Goal: Task Accomplishment & Management: Manage account settings

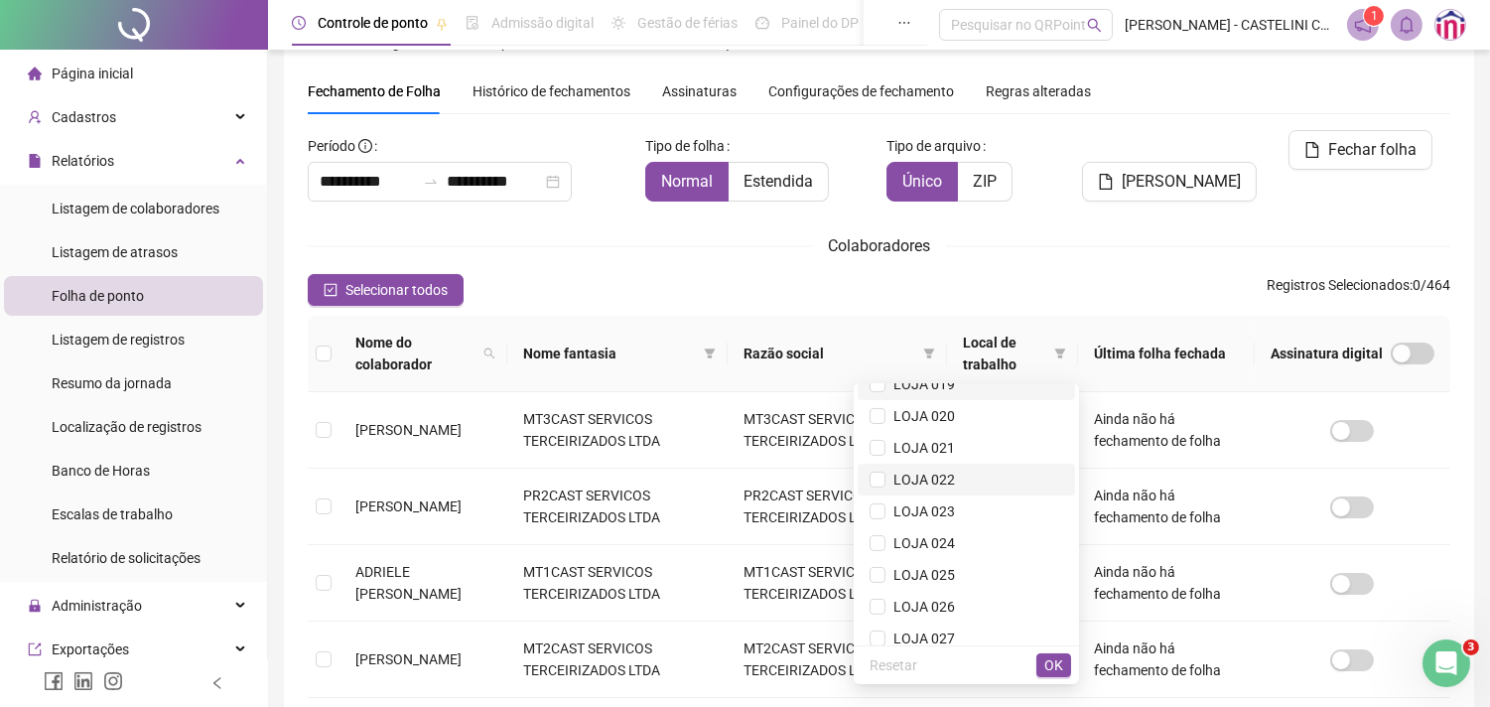
scroll to position [661, 0]
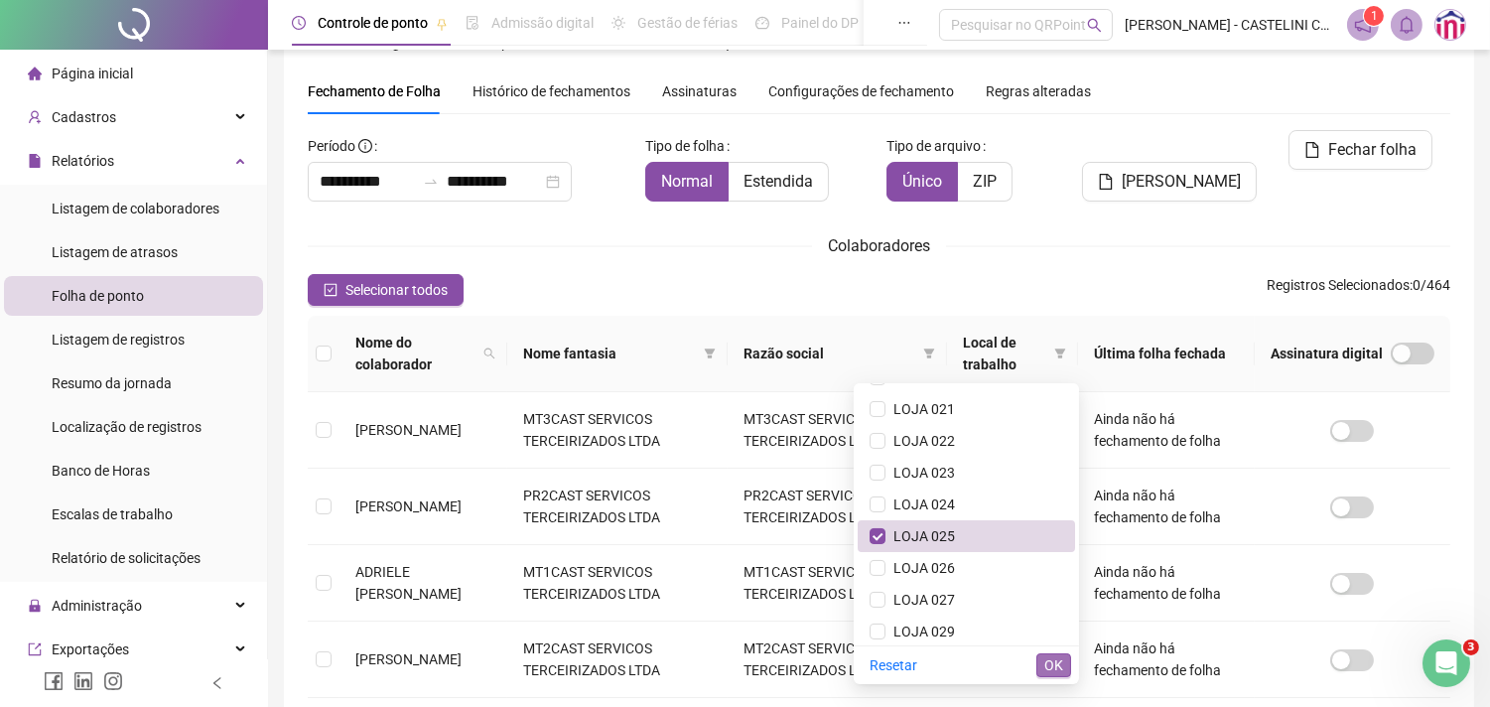
click at [1056, 663] on span "OK" at bounding box center [1053, 665] width 19 height 22
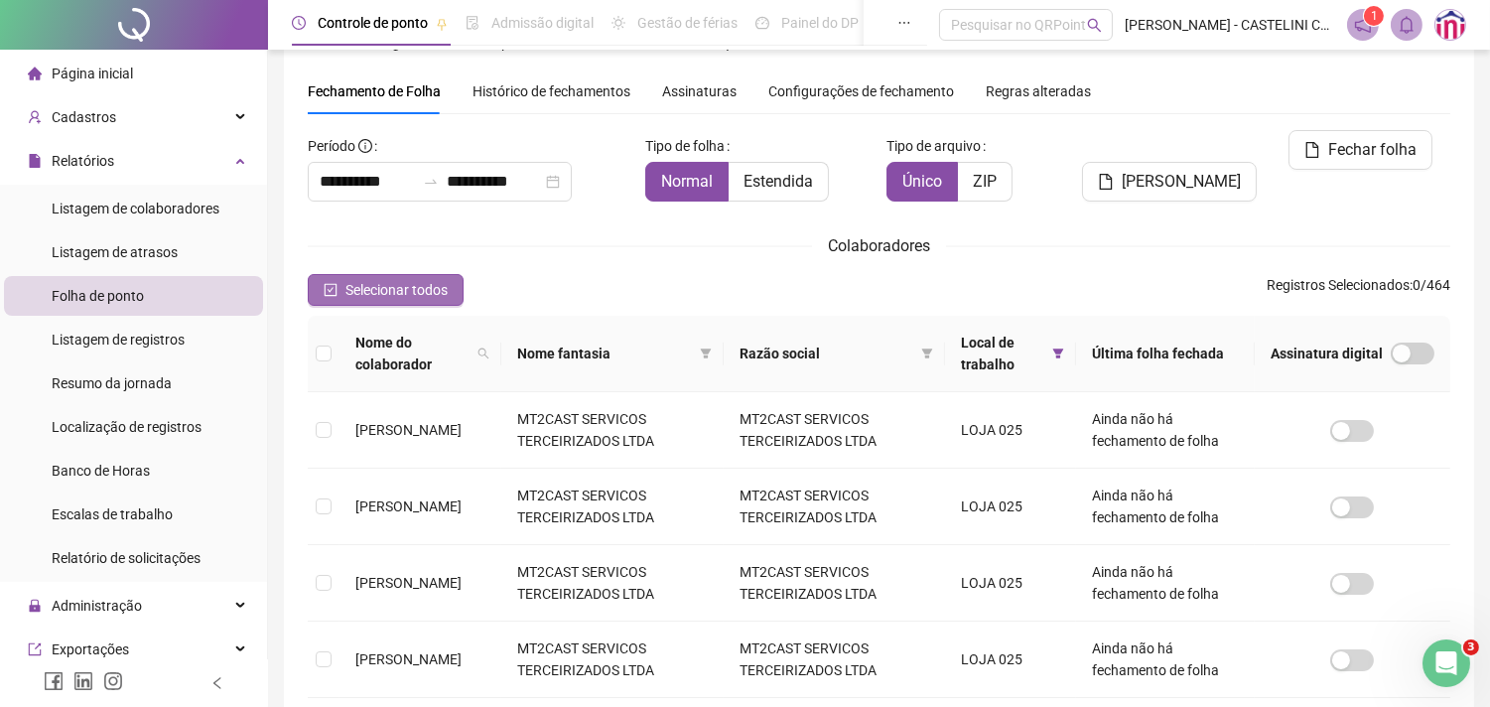
click at [393, 290] on span "Selecionar todos" at bounding box center [396, 290] width 102 height 22
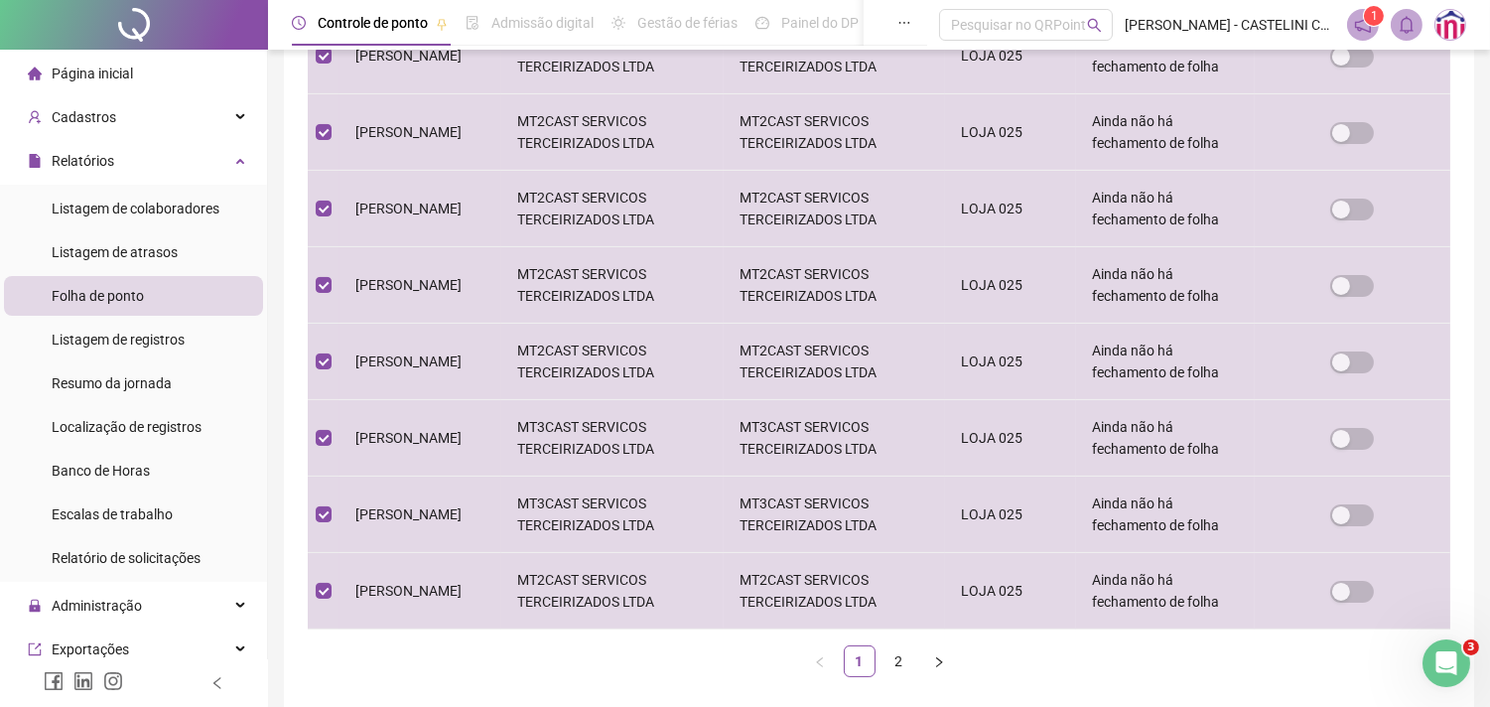
scroll to position [603, 0]
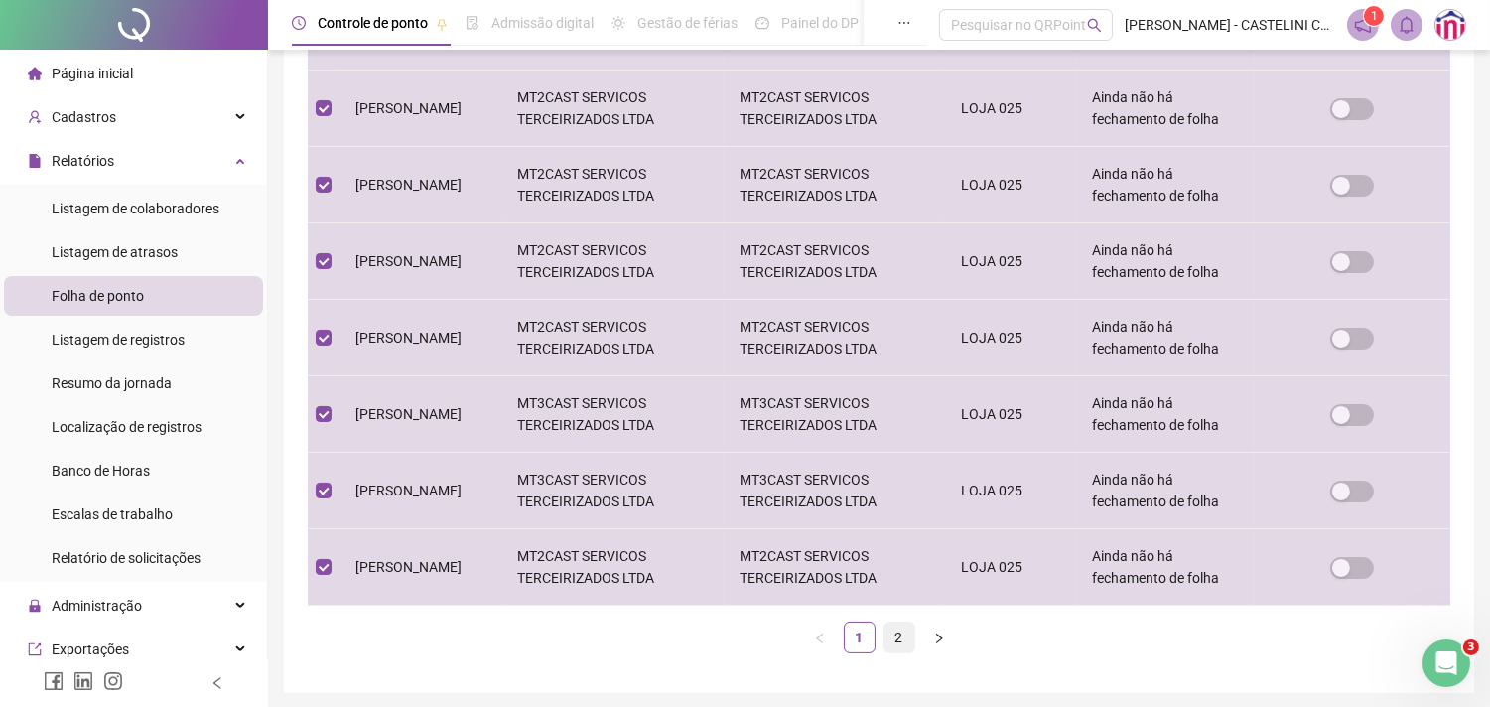
click at [898, 637] on link "2" at bounding box center [899, 637] width 30 height 30
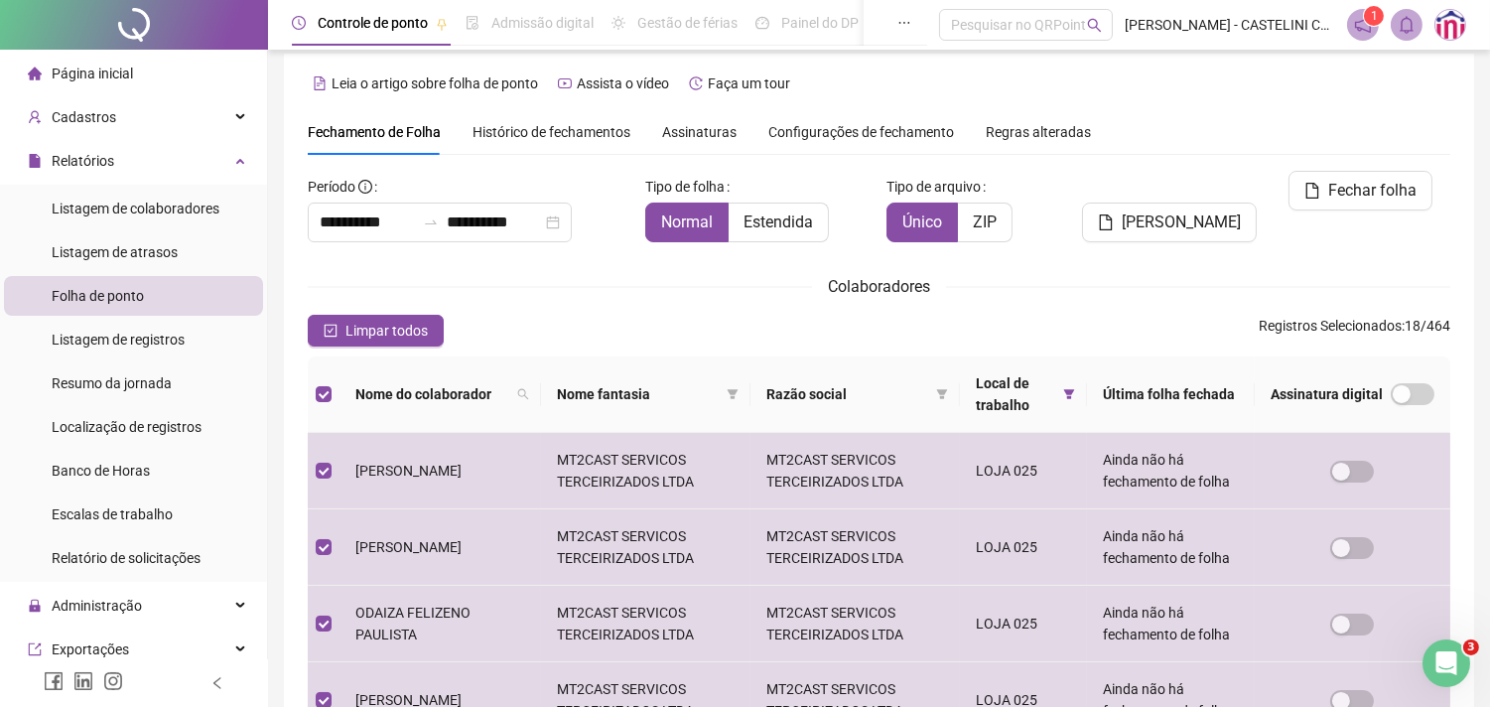
scroll to position [0, 0]
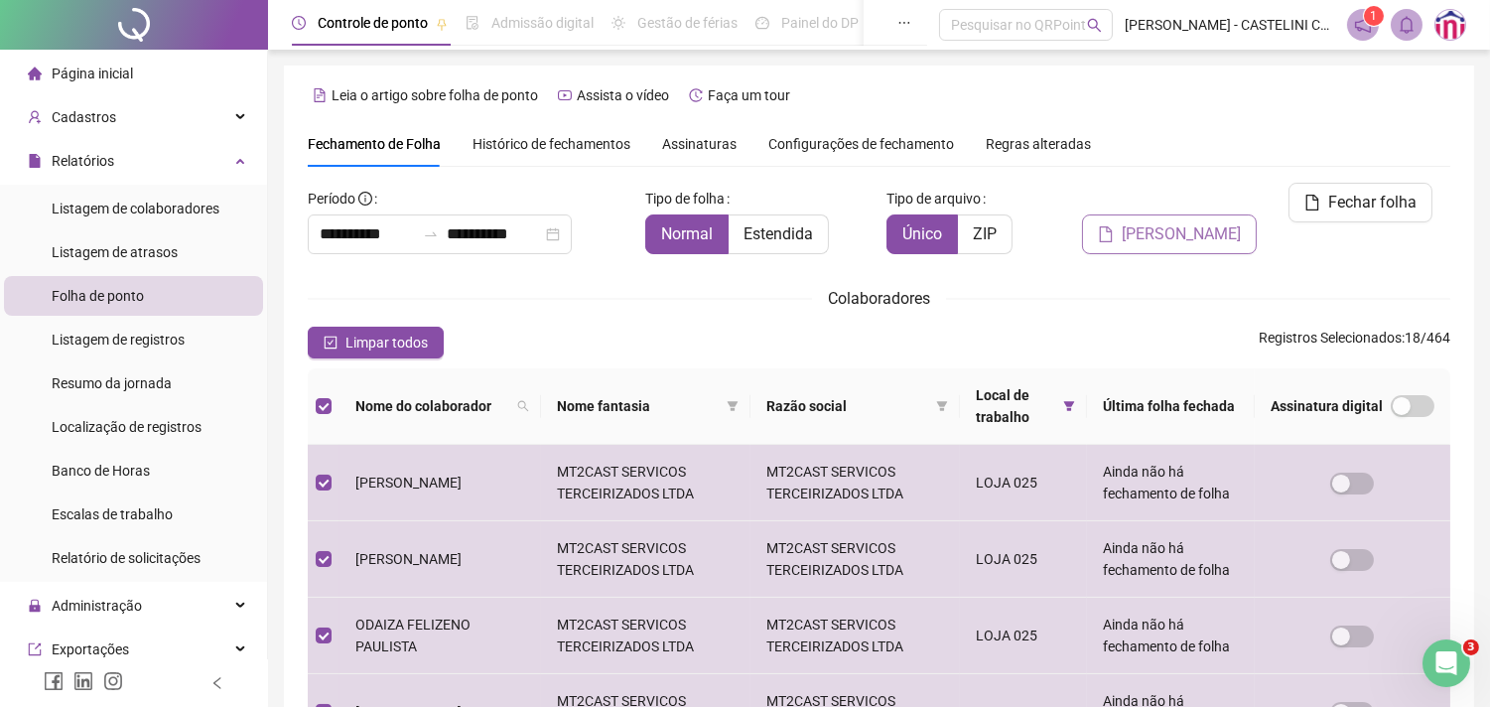
click at [1191, 222] on span "[PERSON_NAME]" at bounding box center [1181, 234] width 119 height 24
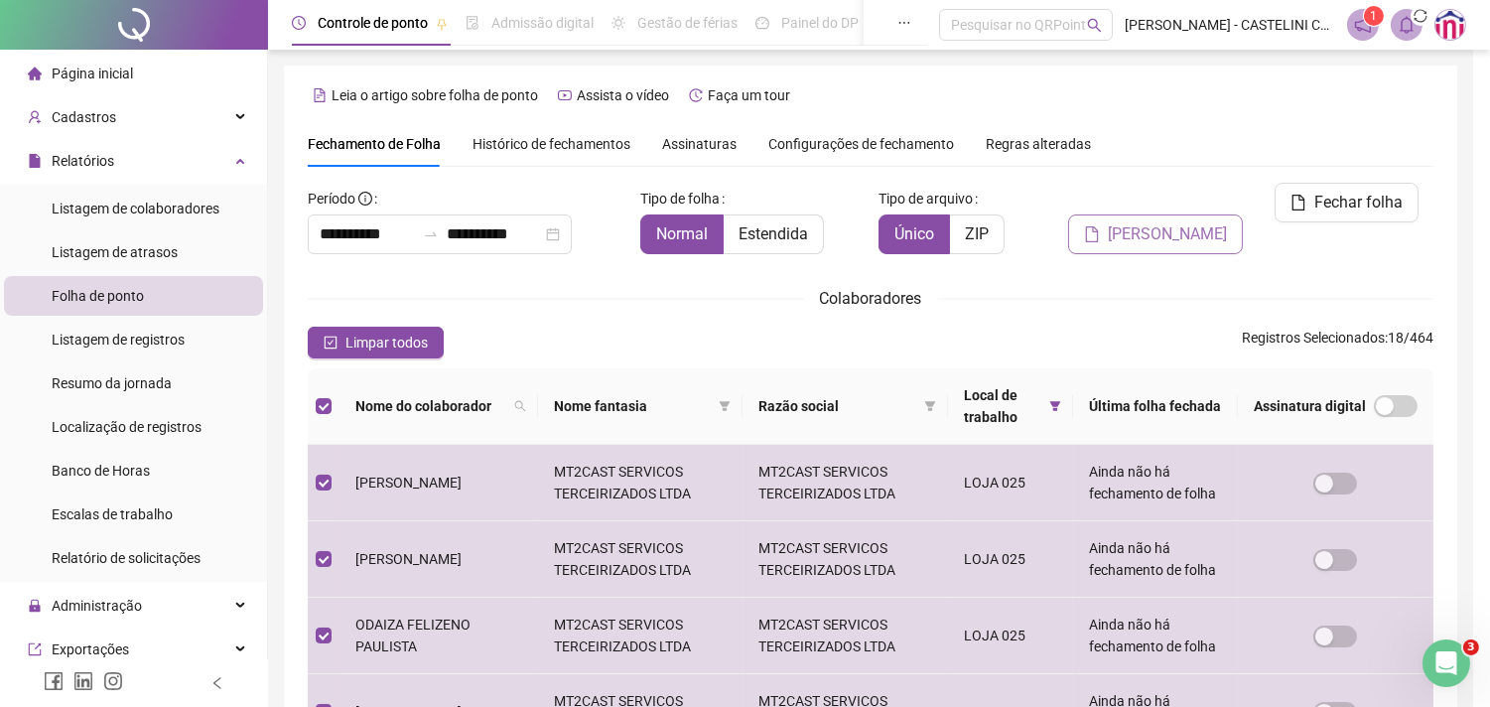
scroll to position [53, 0]
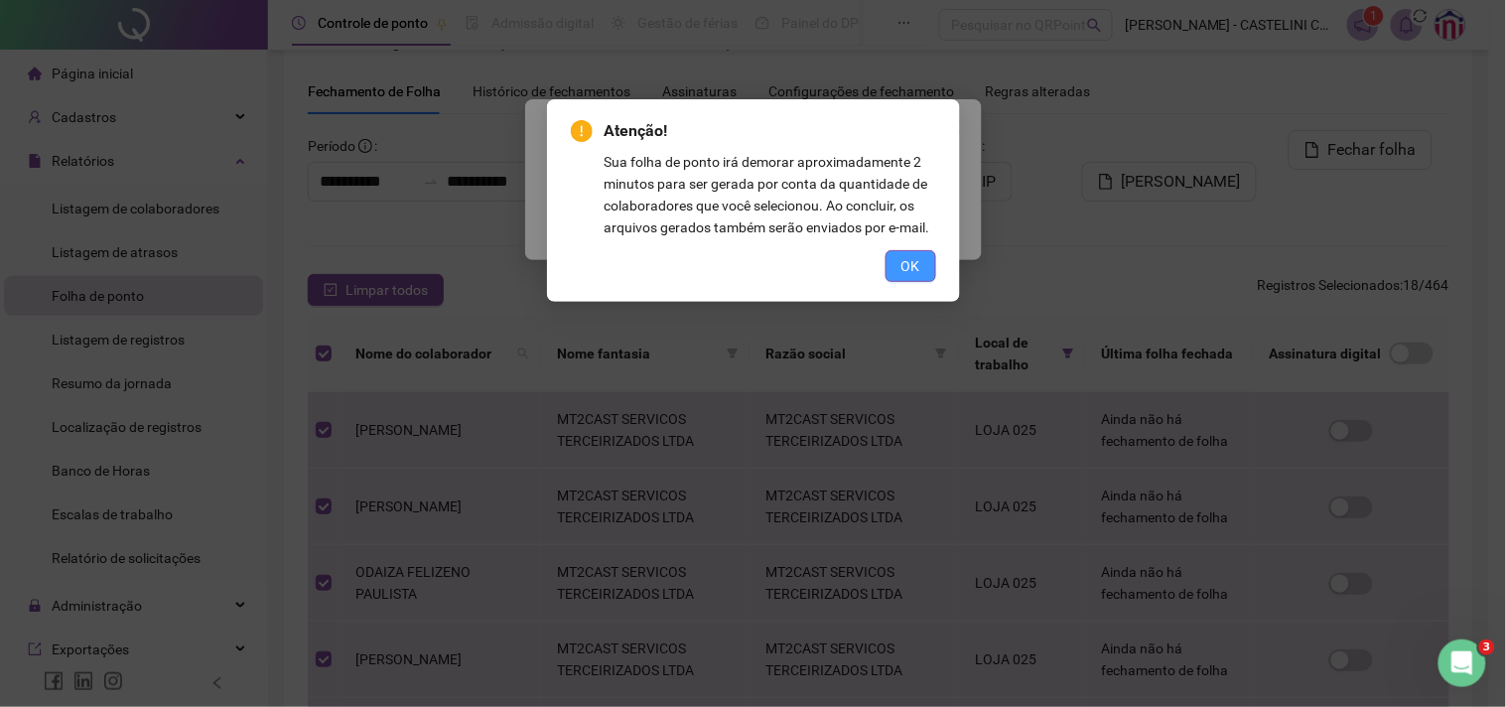
click at [923, 269] on button "OK" at bounding box center [910, 266] width 51 height 32
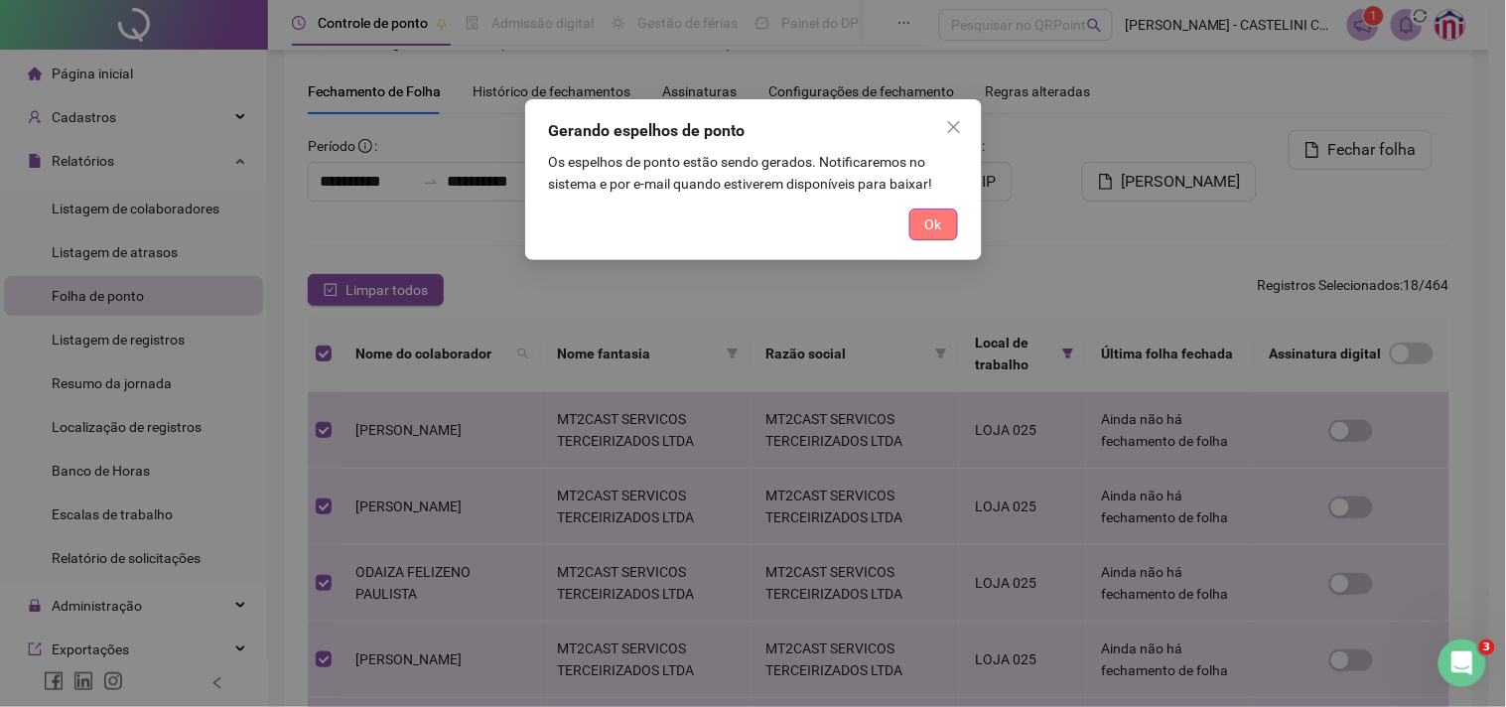
click at [935, 228] on span "Ok" at bounding box center [933, 224] width 17 height 22
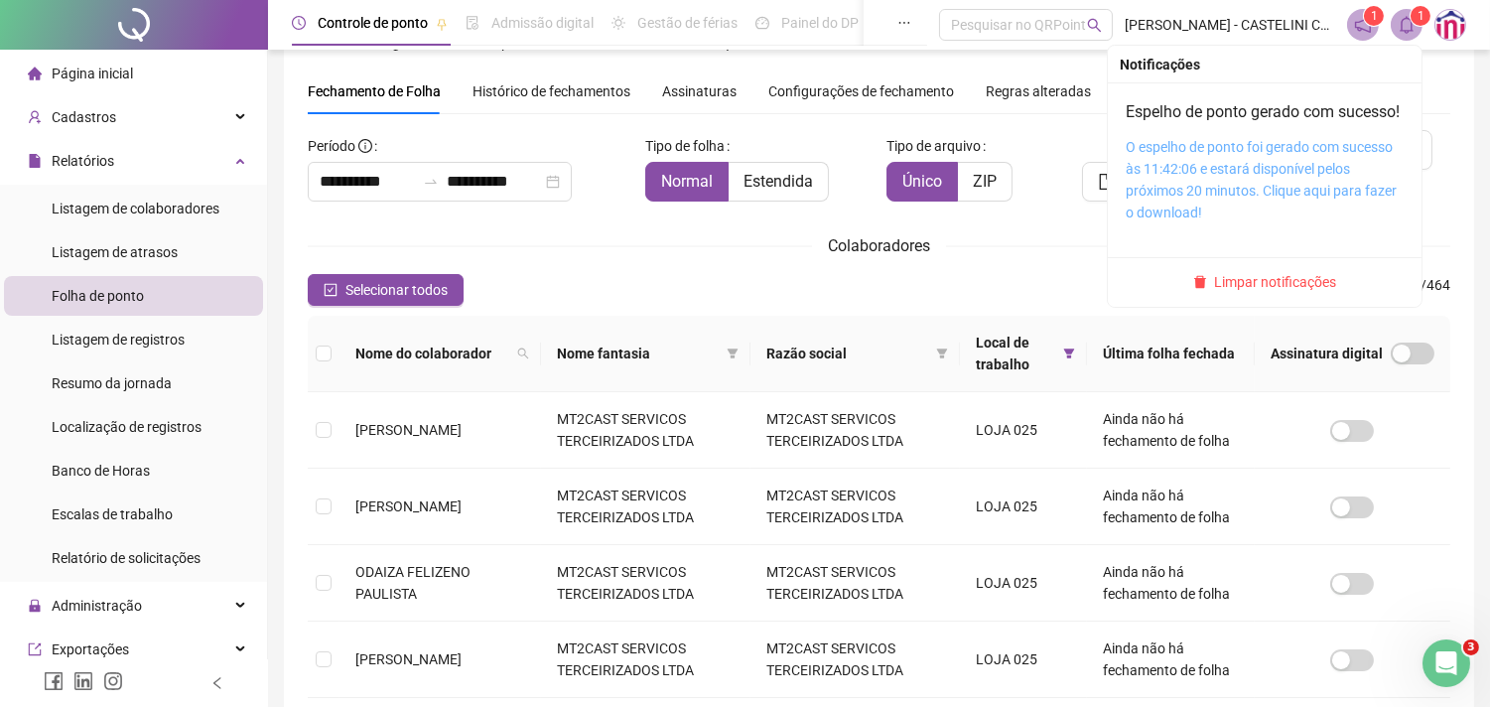
click at [1244, 179] on link "O espelho de ponto foi gerado com sucesso às 11:42:06 e estará disponível pelos…" at bounding box center [1261, 179] width 271 height 81
click at [1229, 166] on link "O espelho de ponto foi gerado com sucesso às 11:42:06 e estará disponível pelos…" at bounding box center [1261, 179] width 271 height 81
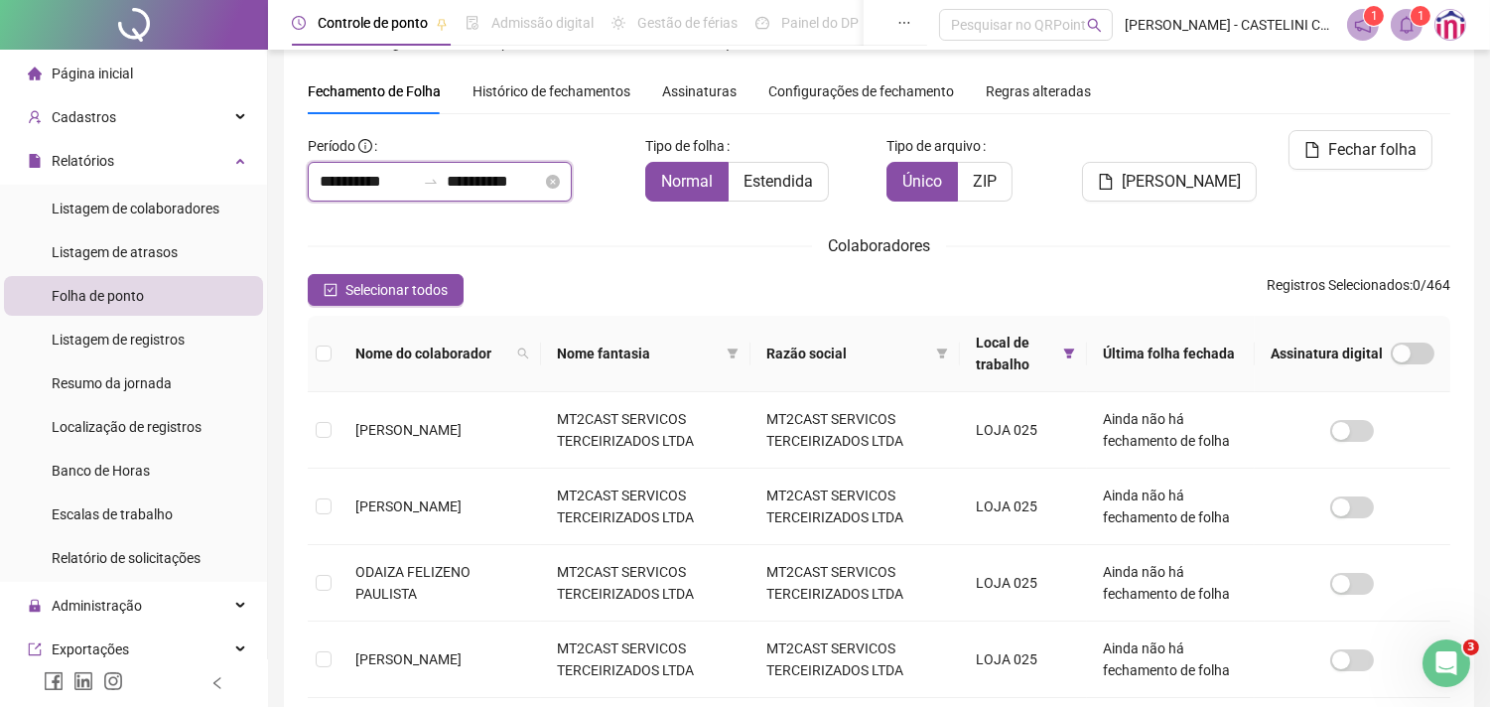
click at [347, 182] on input "**********" at bounding box center [367, 182] width 95 height 24
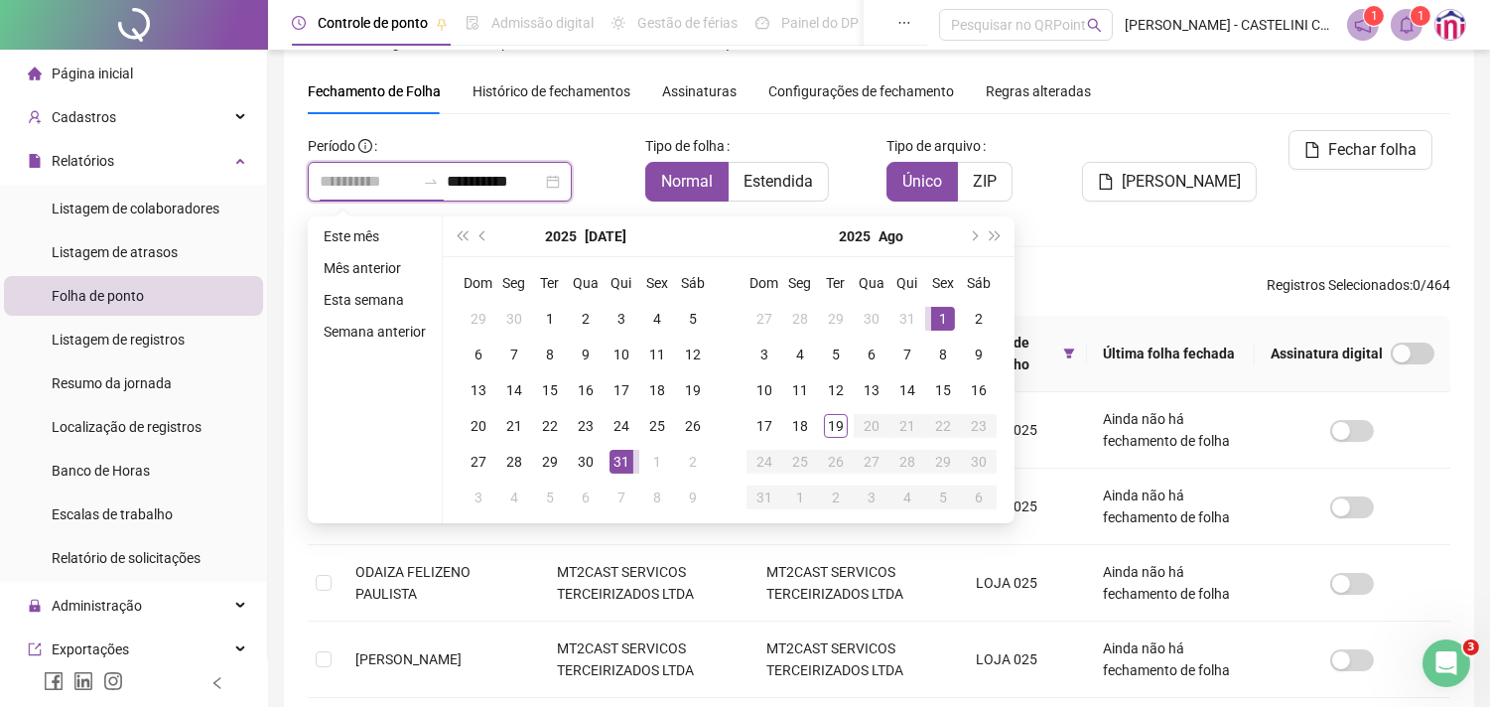
type input "**********"
click at [936, 321] on div "1" at bounding box center [943, 319] width 24 height 24
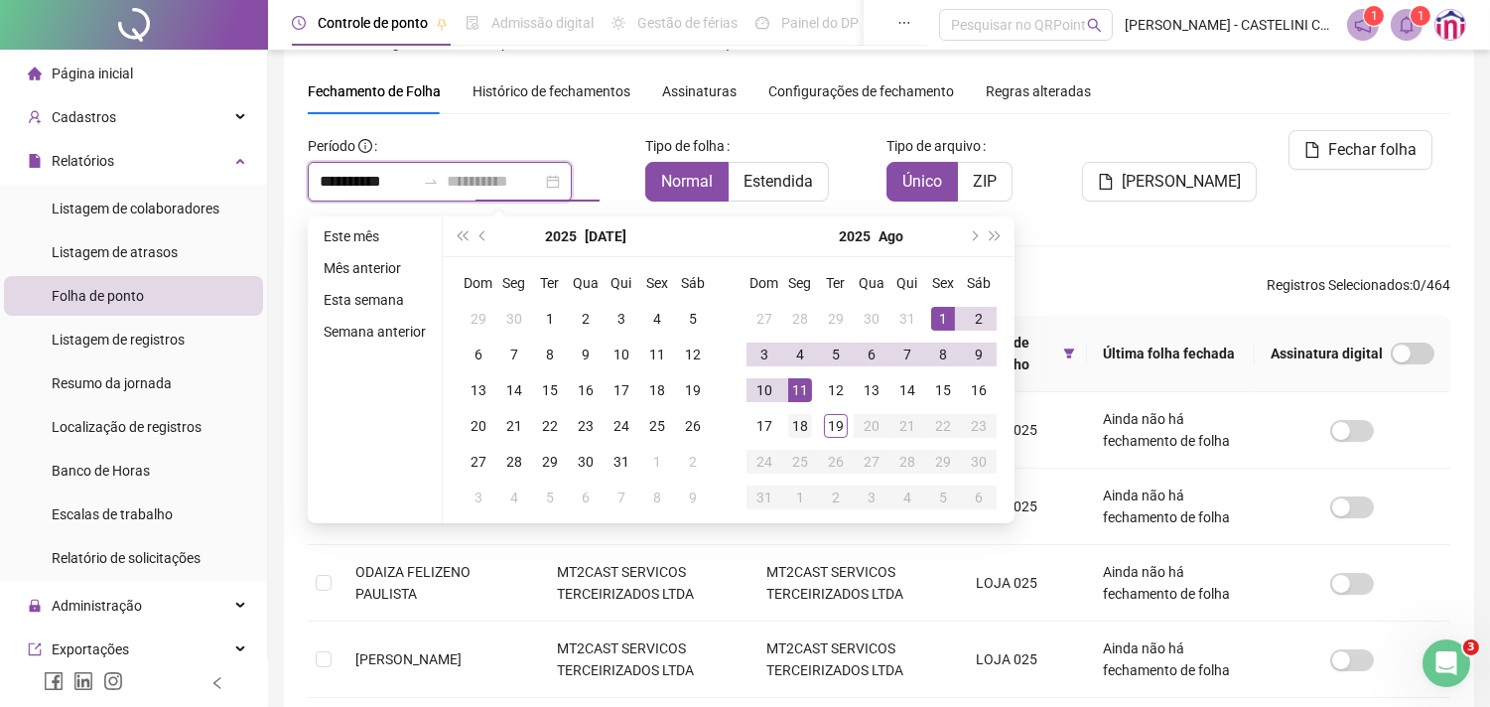
type input "**********"
click at [795, 424] on div "18" at bounding box center [800, 426] width 24 height 24
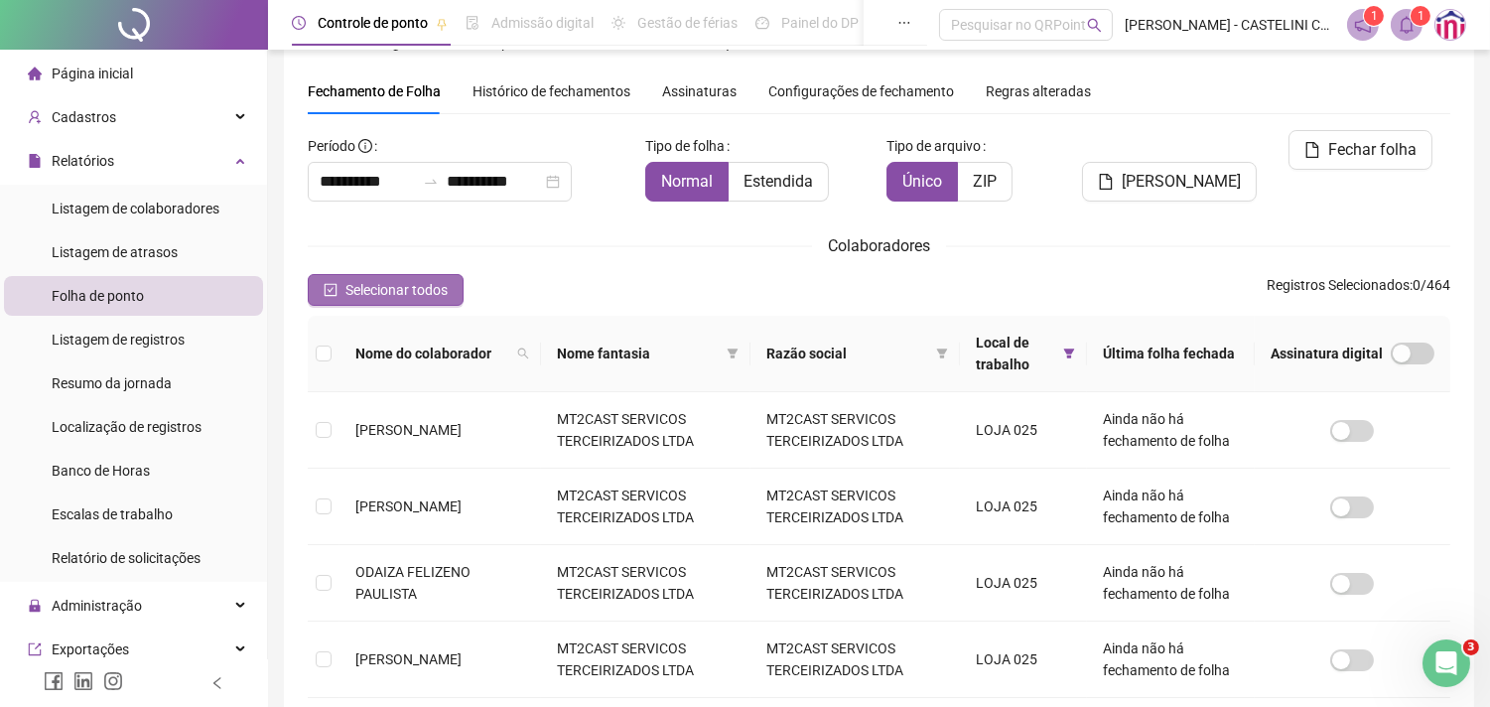
click at [414, 281] on span "Selecionar todos" at bounding box center [396, 290] width 102 height 22
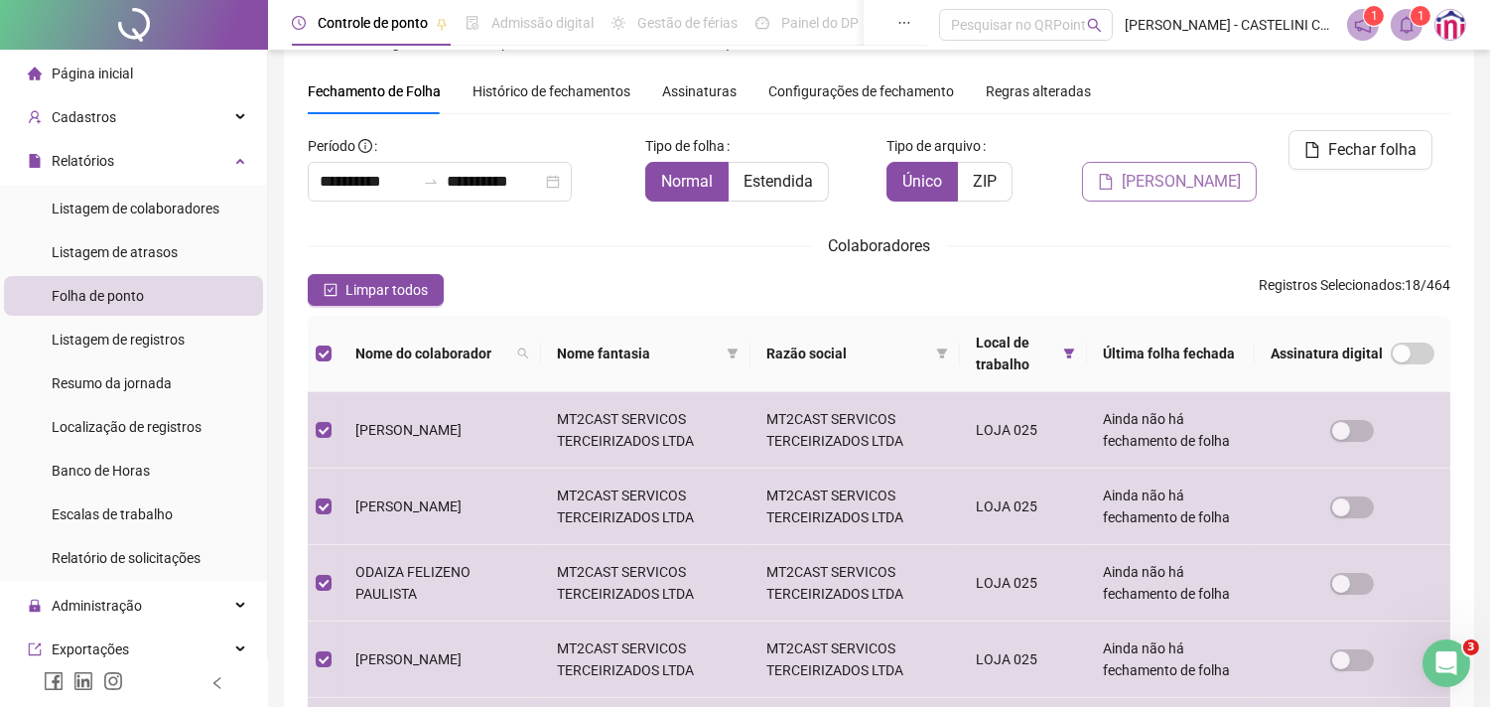
click at [1193, 170] on span "[PERSON_NAME]" at bounding box center [1181, 182] width 119 height 24
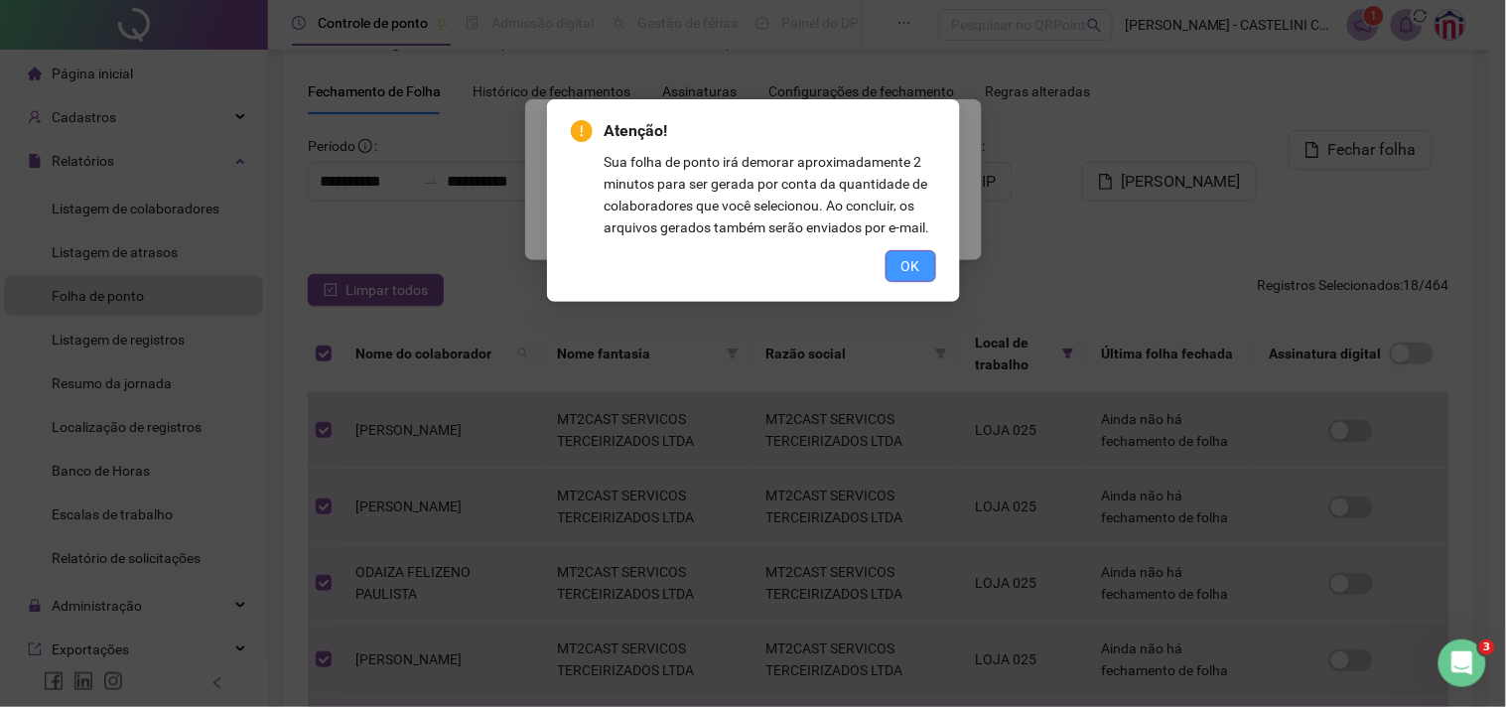
click at [915, 264] on span "OK" at bounding box center [910, 266] width 19 height 22
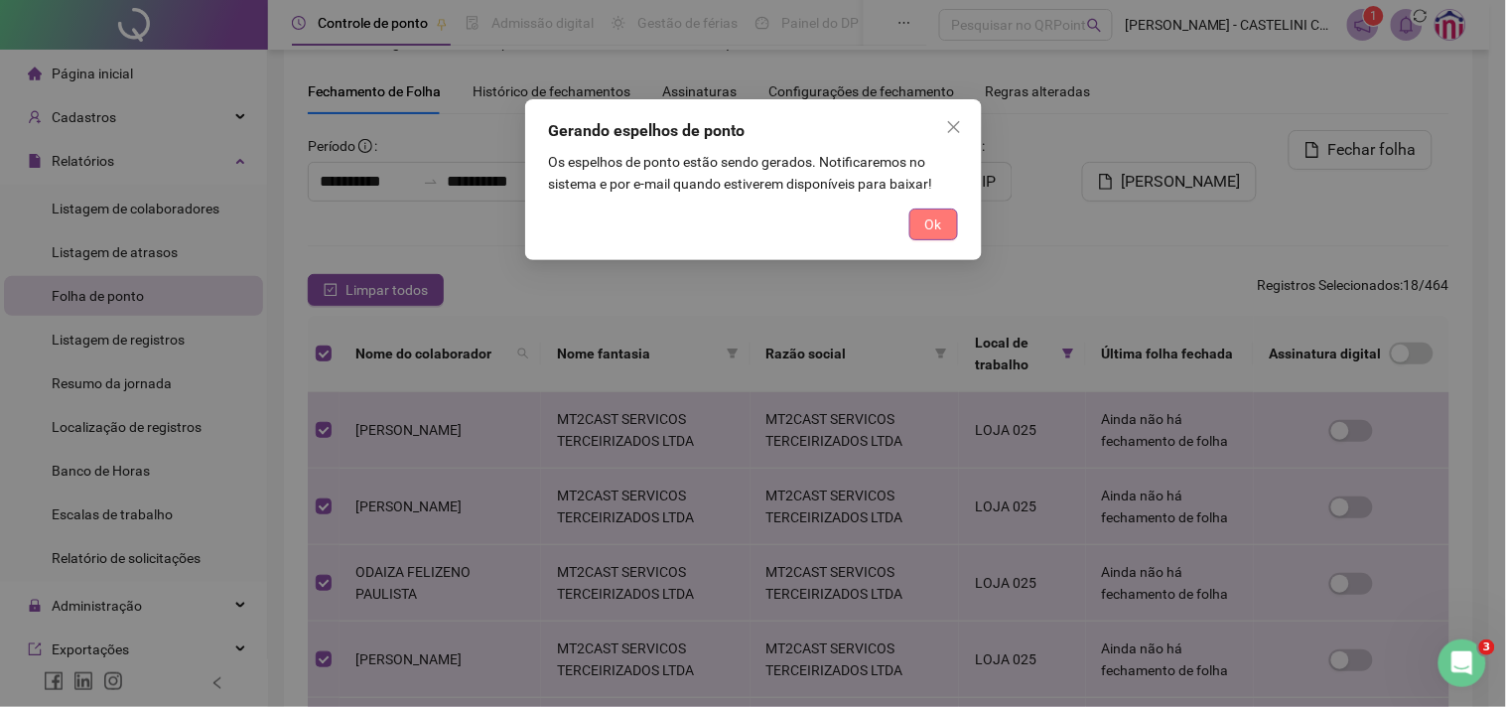
click at [934, 221] on span "Ok" at bounding box center [933, 224] width 17 height 22
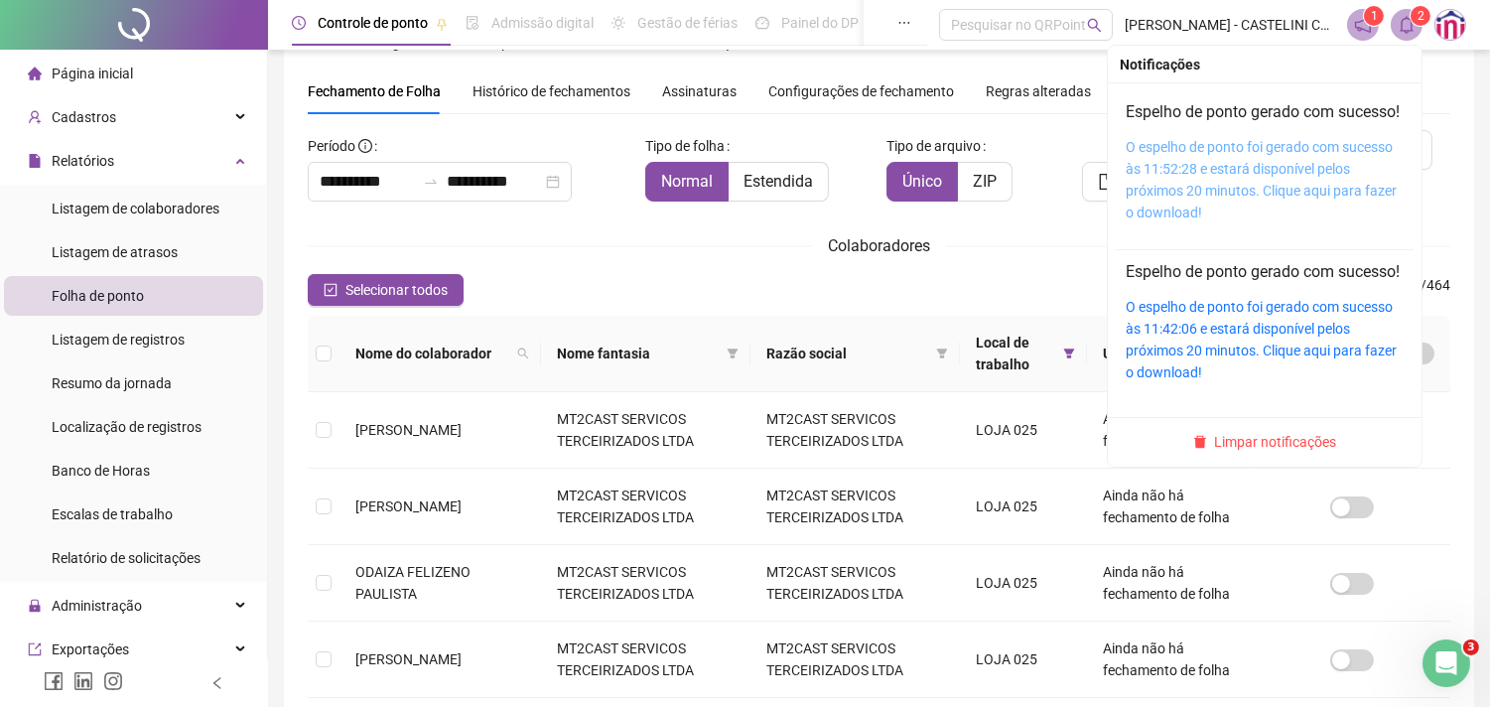
click at [1246, 175] on link "O espelho de ponto foi gerado com sucesso às 11:52:28 e estará disponível pelos…" at bounding box center [1261, 179] width 271 height 81
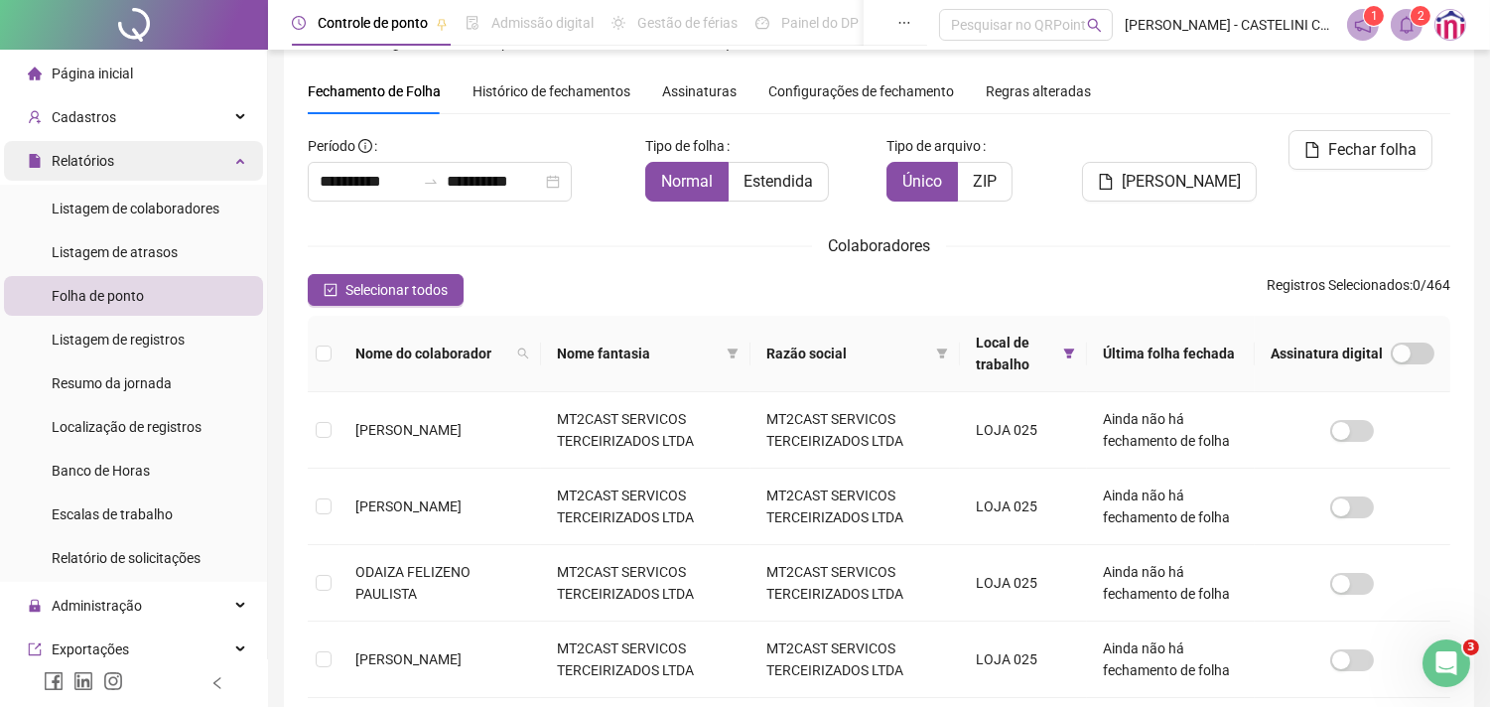
click at [219, 164] on div "Relatórios" at bounding box center [133, 161] width 259 height 40
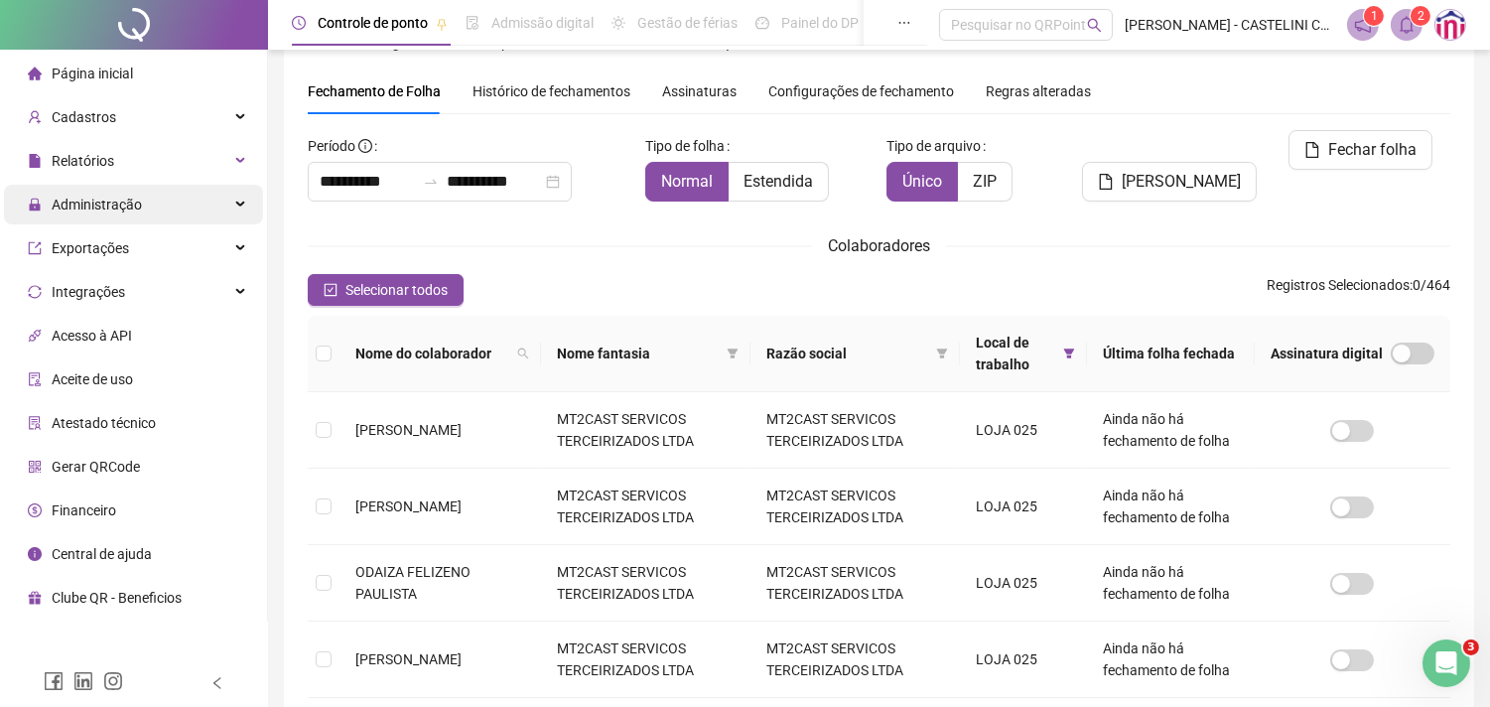
click at [242, 202] on div "Administração" at bounding box center [133, 205] width 259 height 40
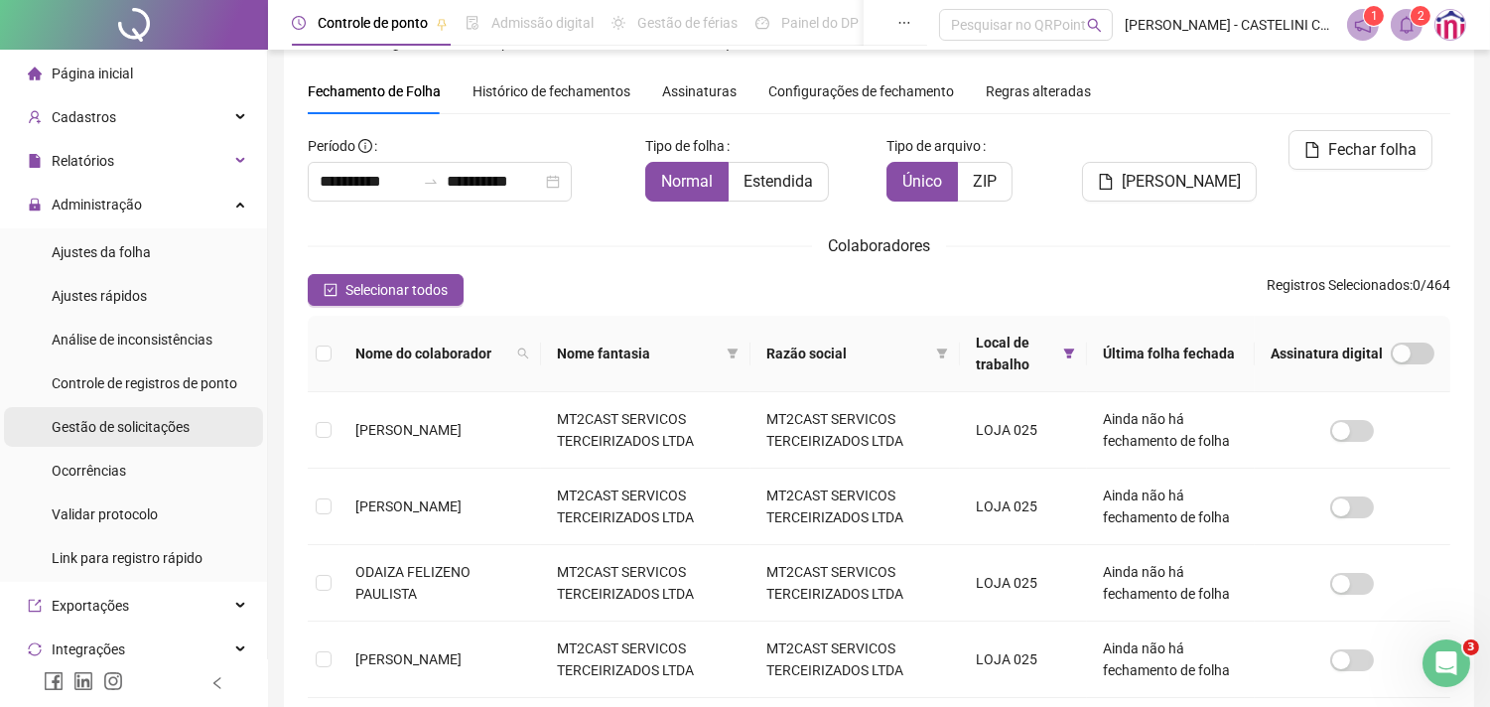
click at [107, 429] on span "Gestão de solicitações" at bounding box center [121, 427] width 138 height 16
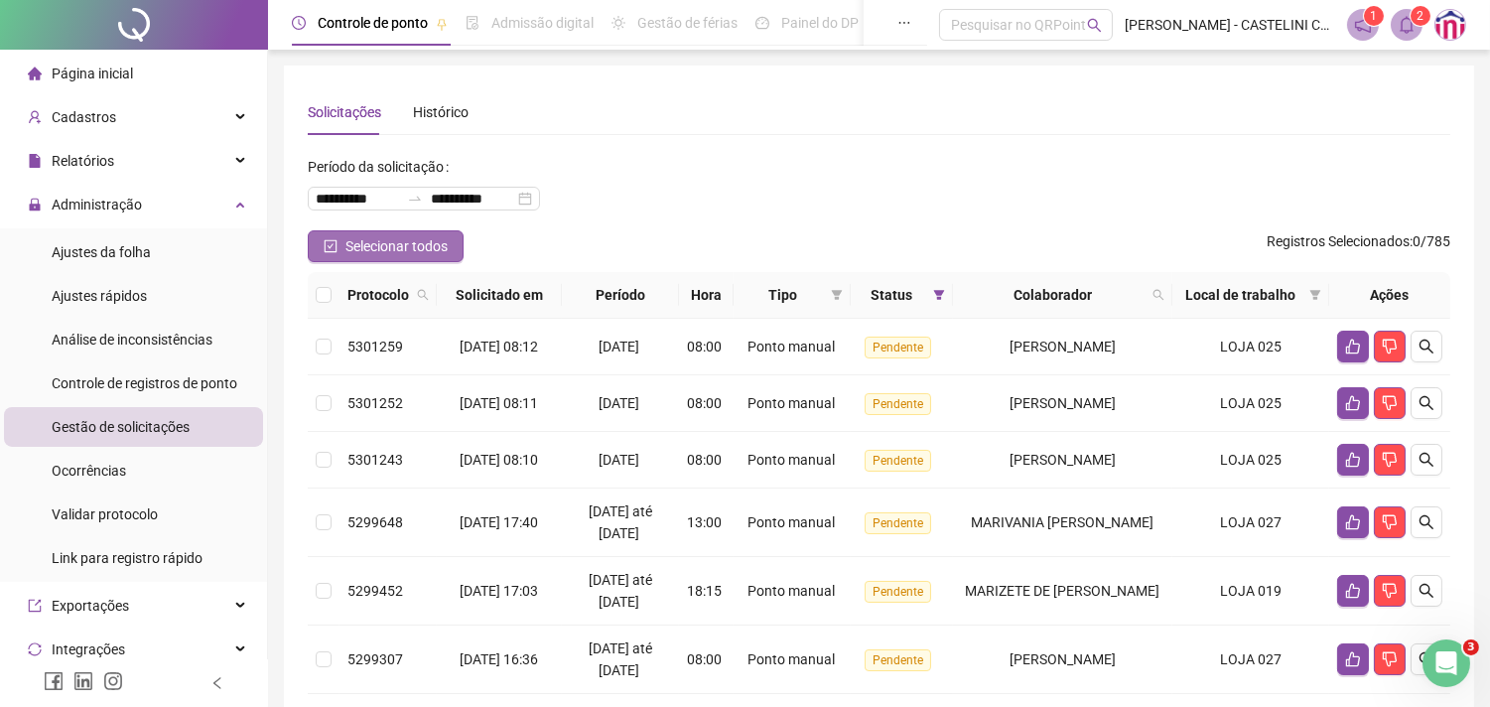
click at [415, 256] on span "Selecionar todos" at bounding box center [396, 246] width 102 height 22
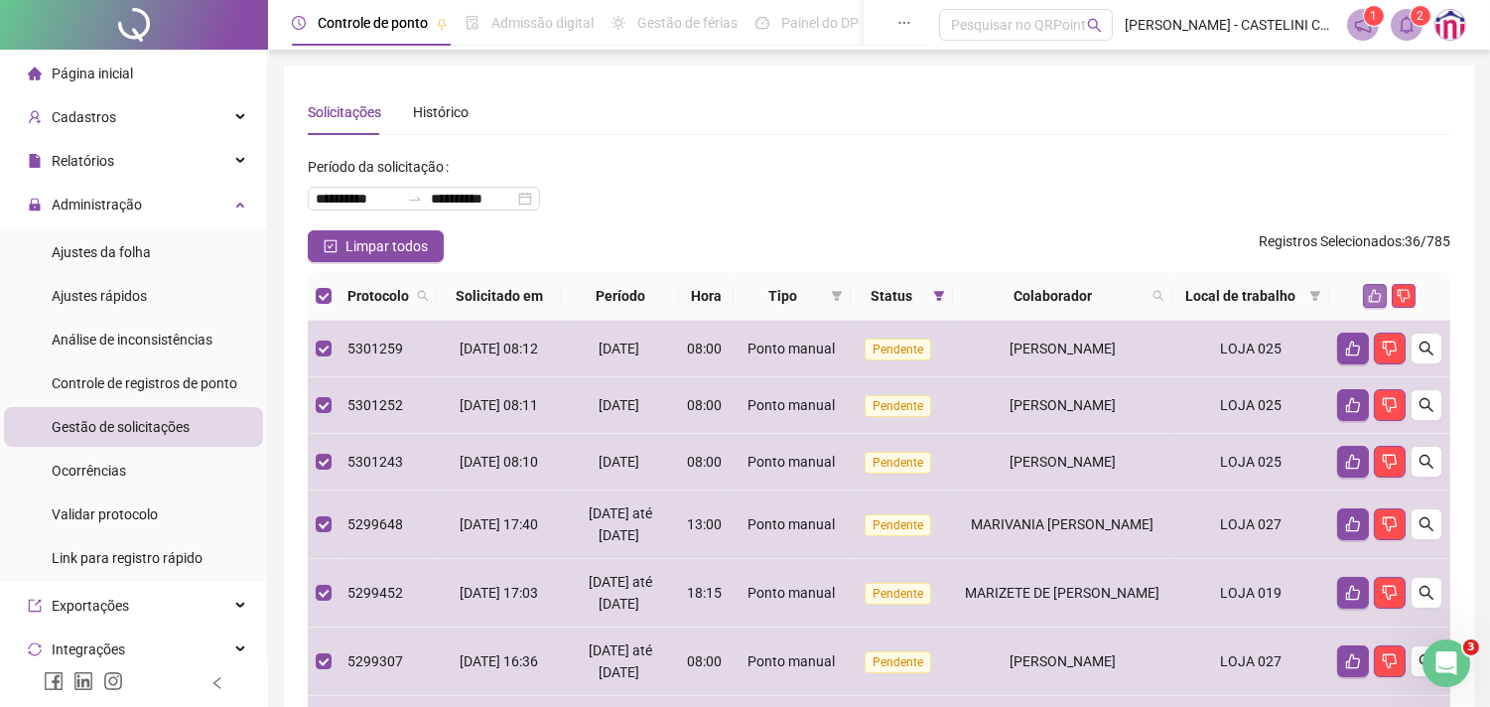
click at [1370, 303] on icon "like" at bounding box center [1375, 296] width 13 height 13
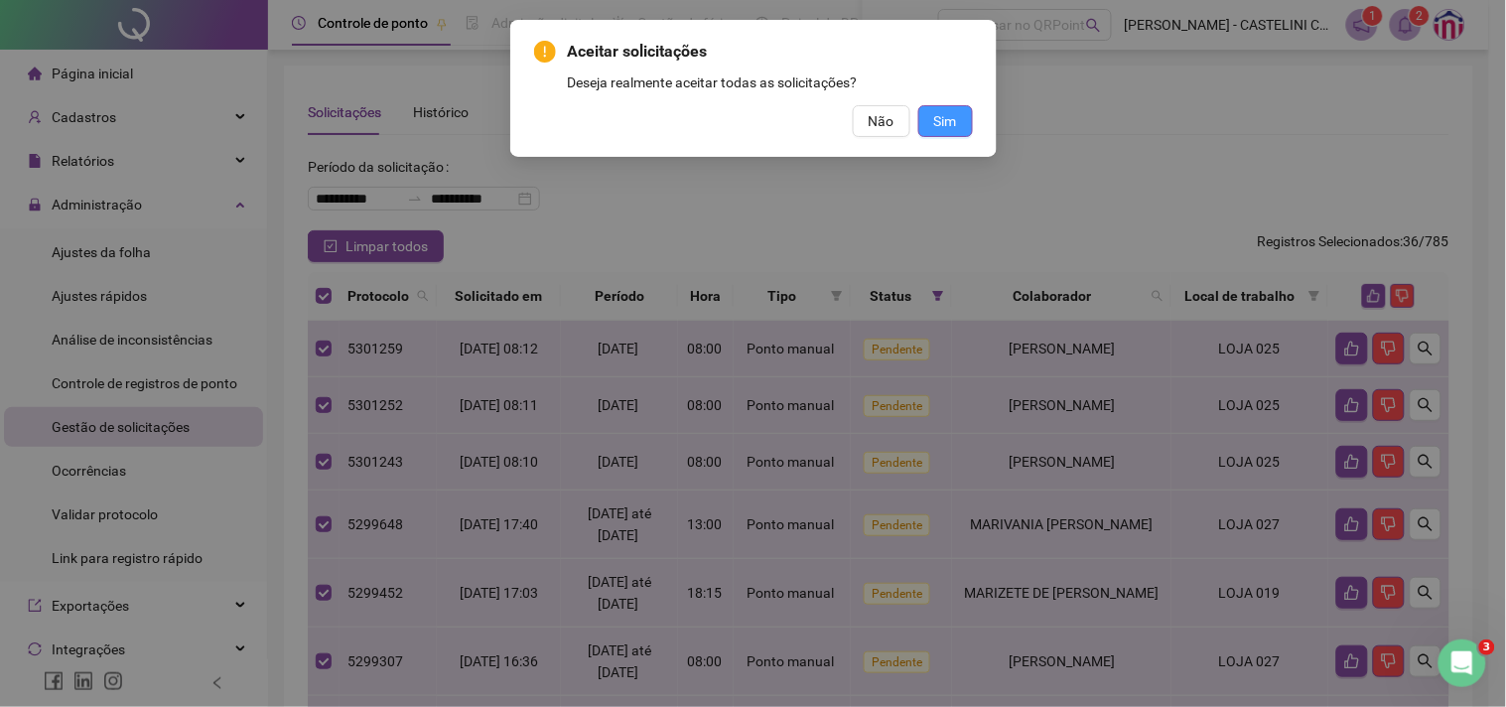
click at [939, 110] on span "Sim" at bounding box center [945, 121] width 23 height 22
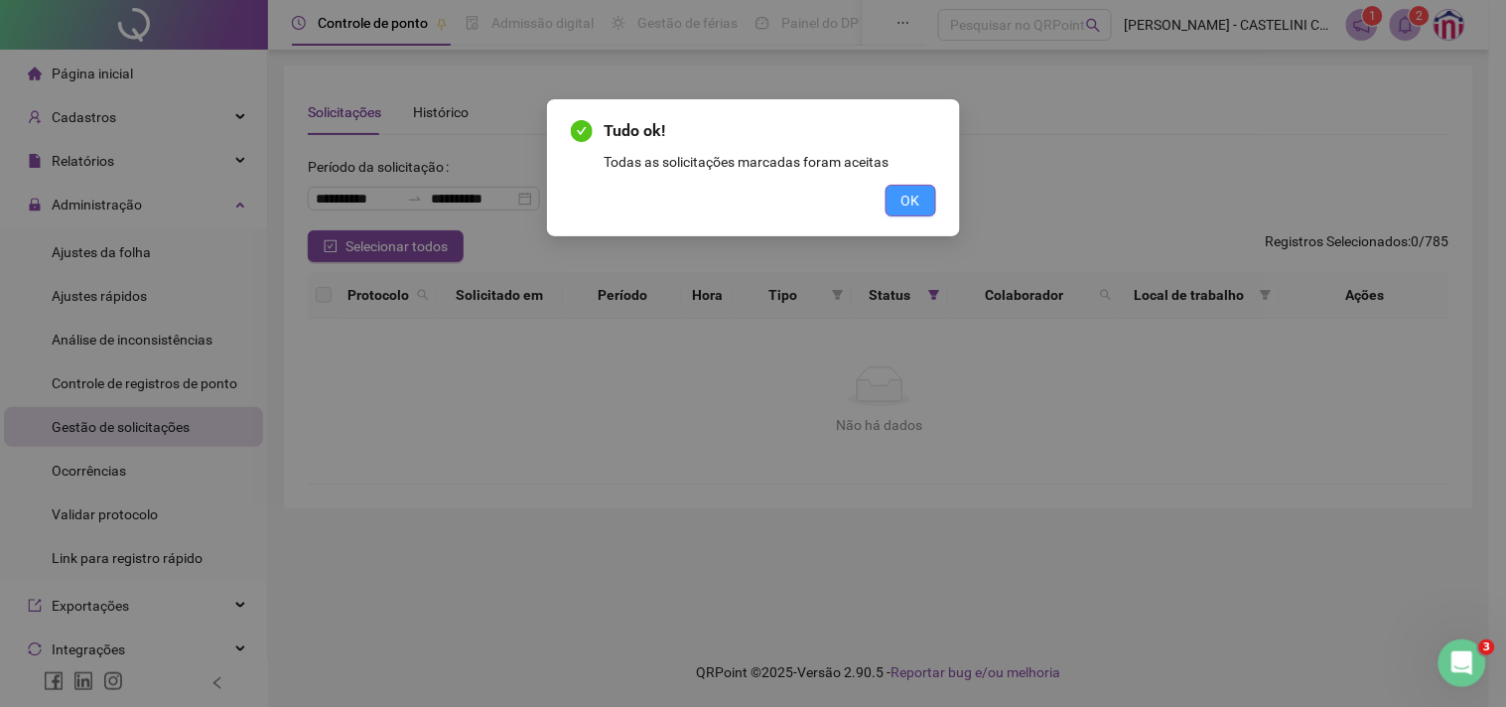
click at [904, 196] on span "OK" at bounding box center [910, 201] width 19 height 22
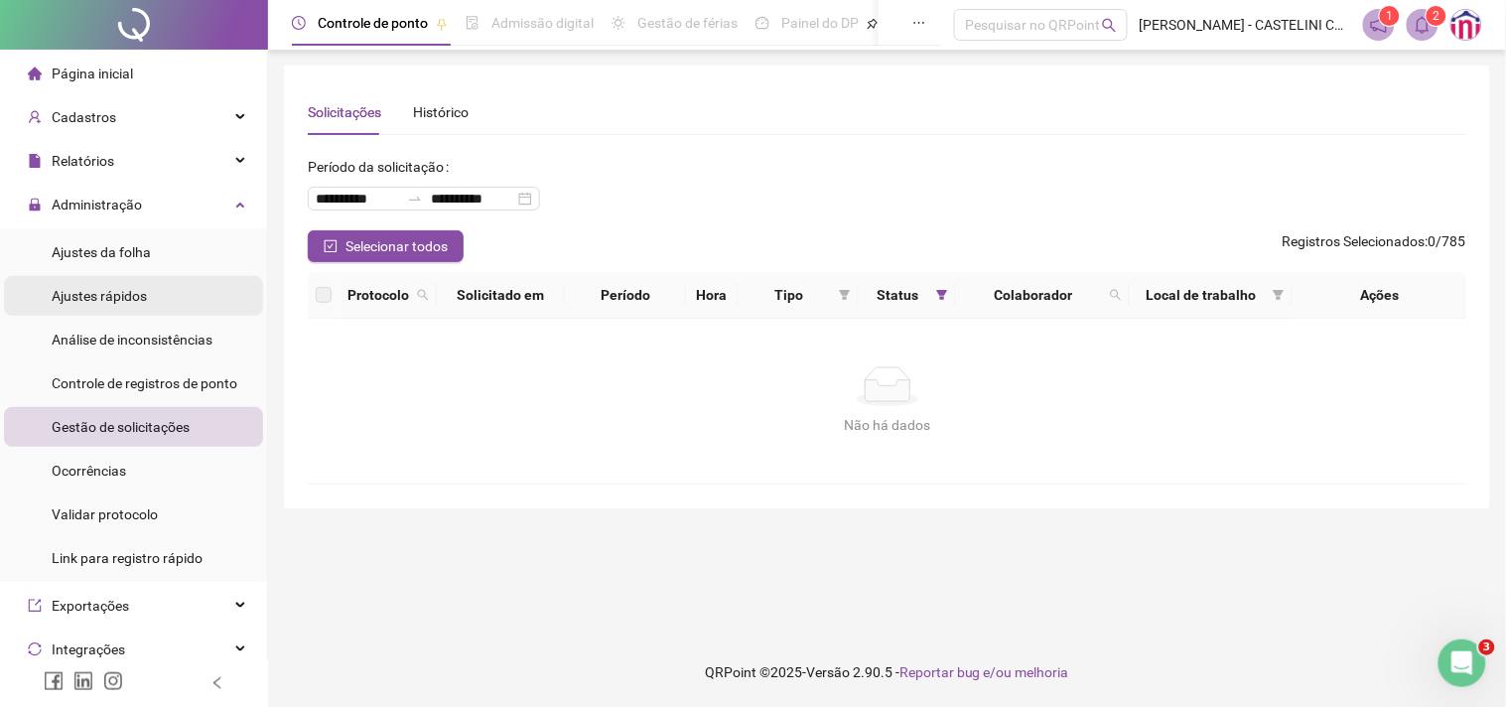
click at [136, 290] on span "Ajustes rápidos" at bounding box center [99, 296] width 95 height 16
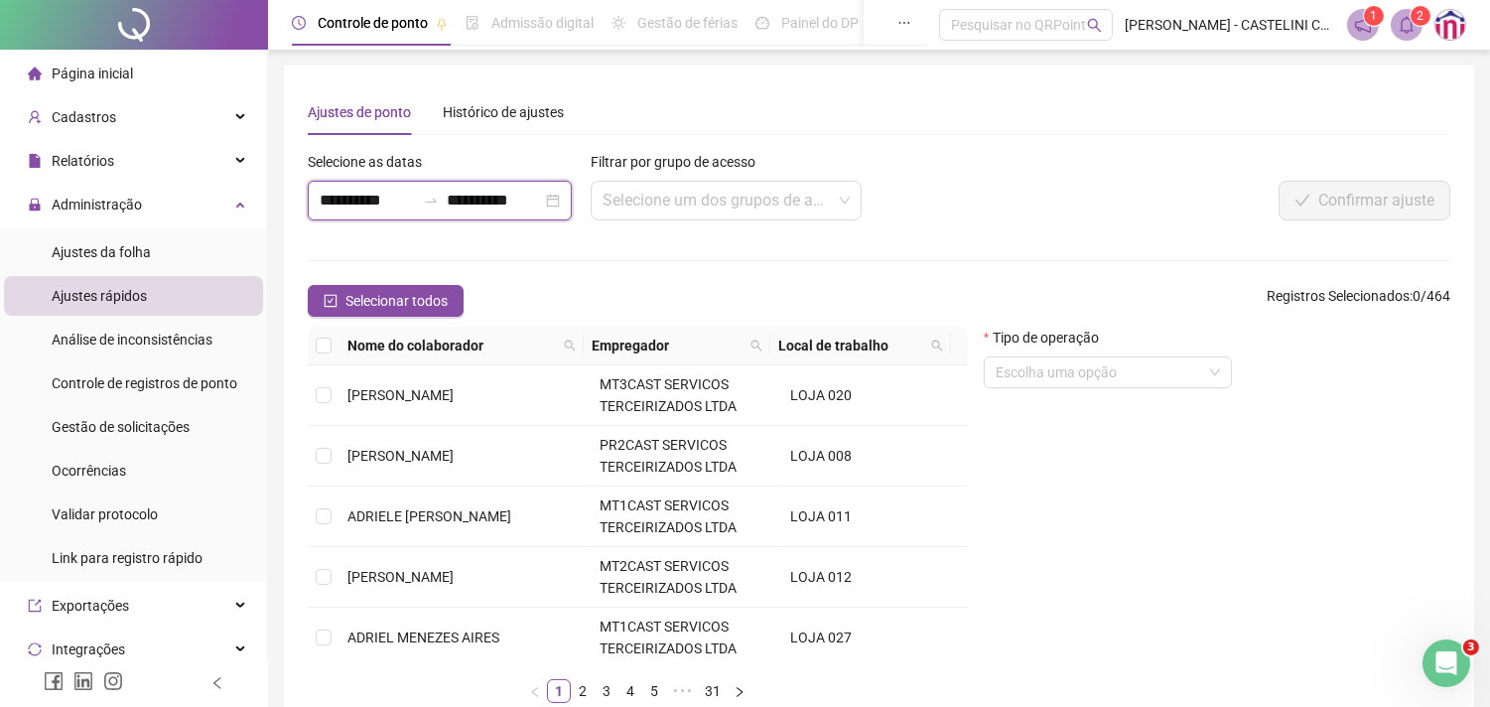
click at [321, 199] on input "**********" at bounding box center [367, 201] width 95 height 24
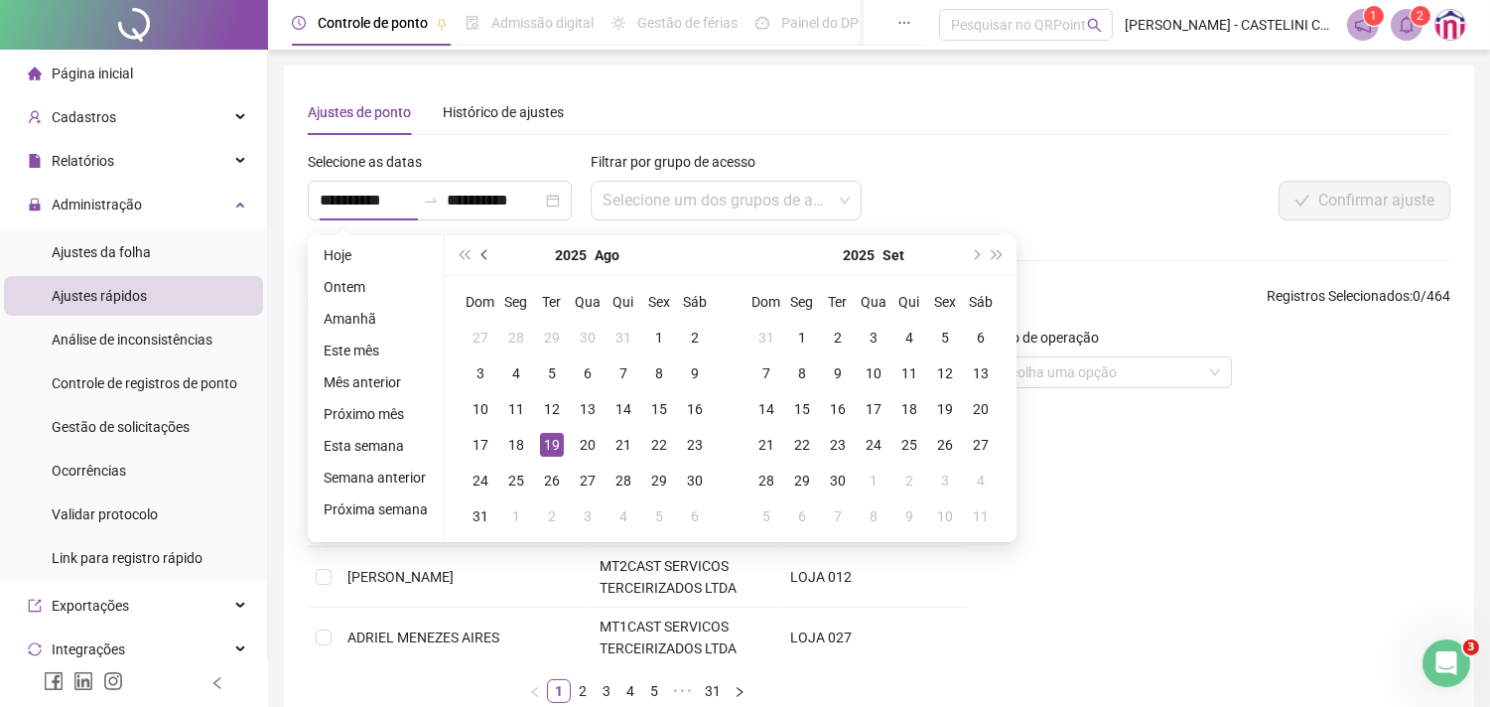
click at [481, 250] on span "prev-year" at bounding box center [486, 255] width 10 height 10
type input "**********"
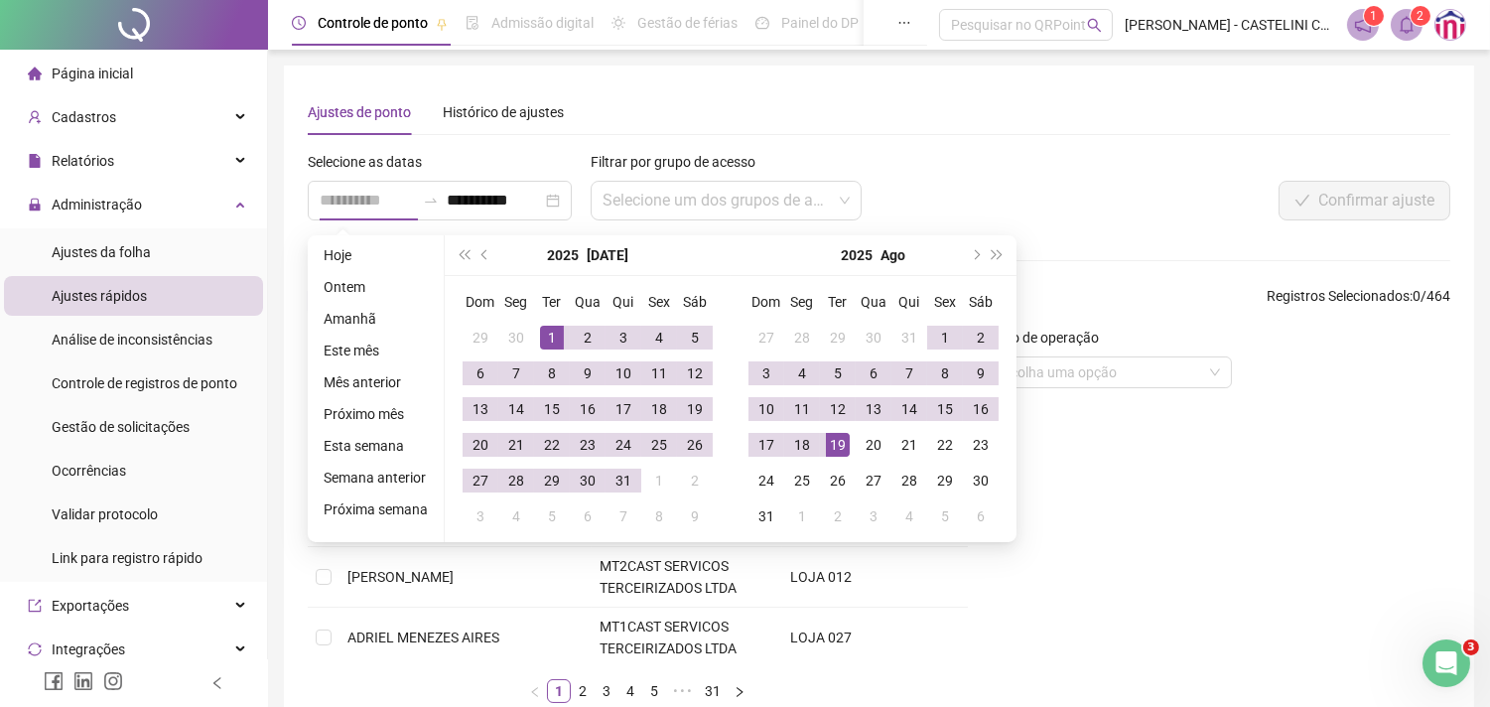
click at [544, 331] on div "1" at bounding box center [552, 338] width 24 height 24
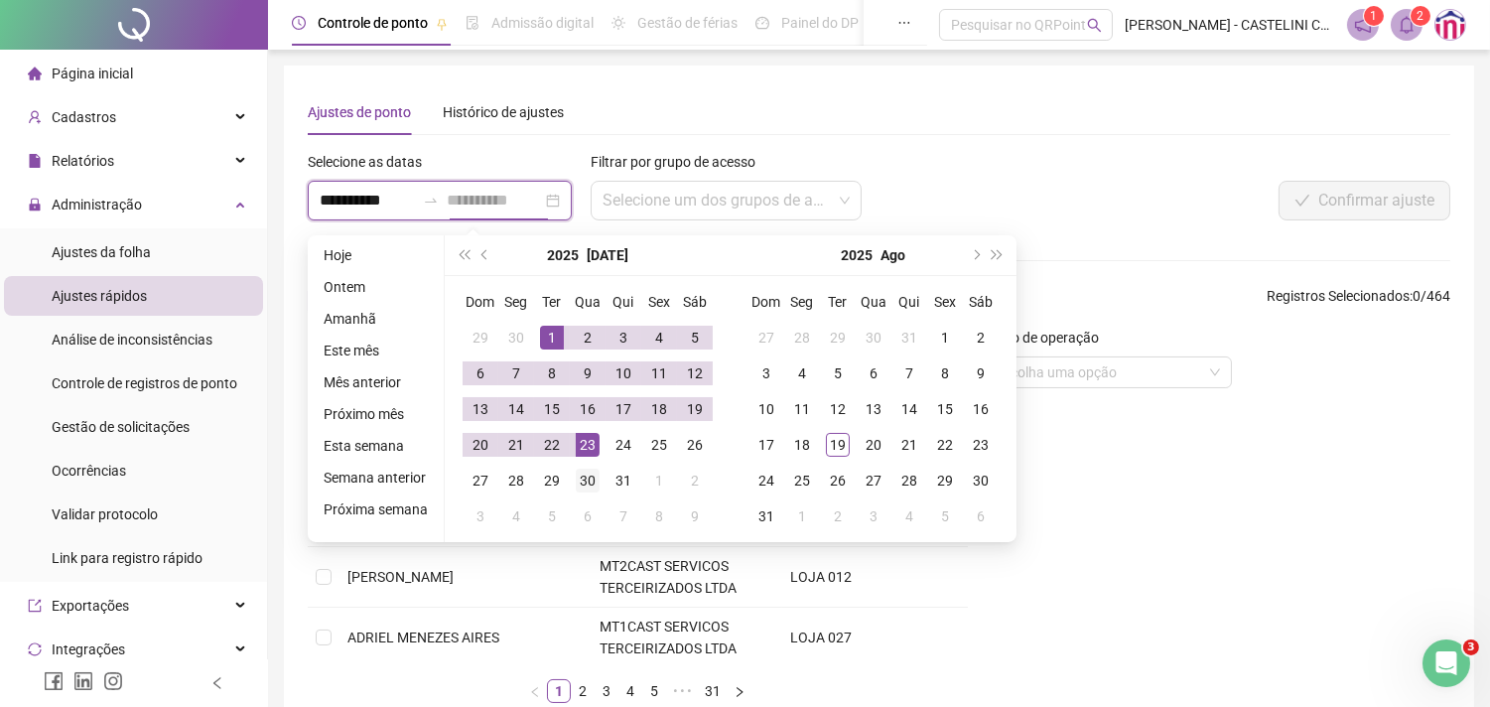
type input "**********"
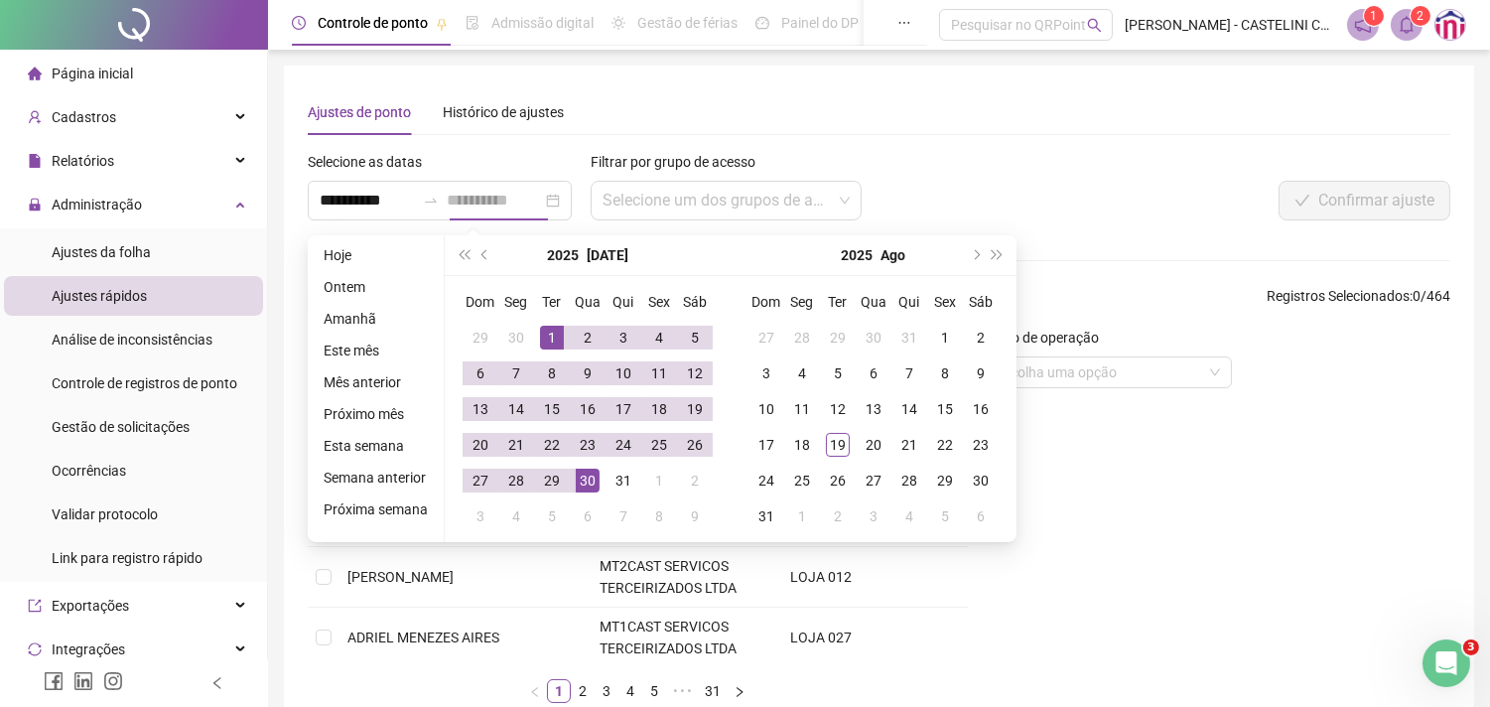
click at [586, 483] on div "30" at bounding box center [588, 480] width 24 height 24
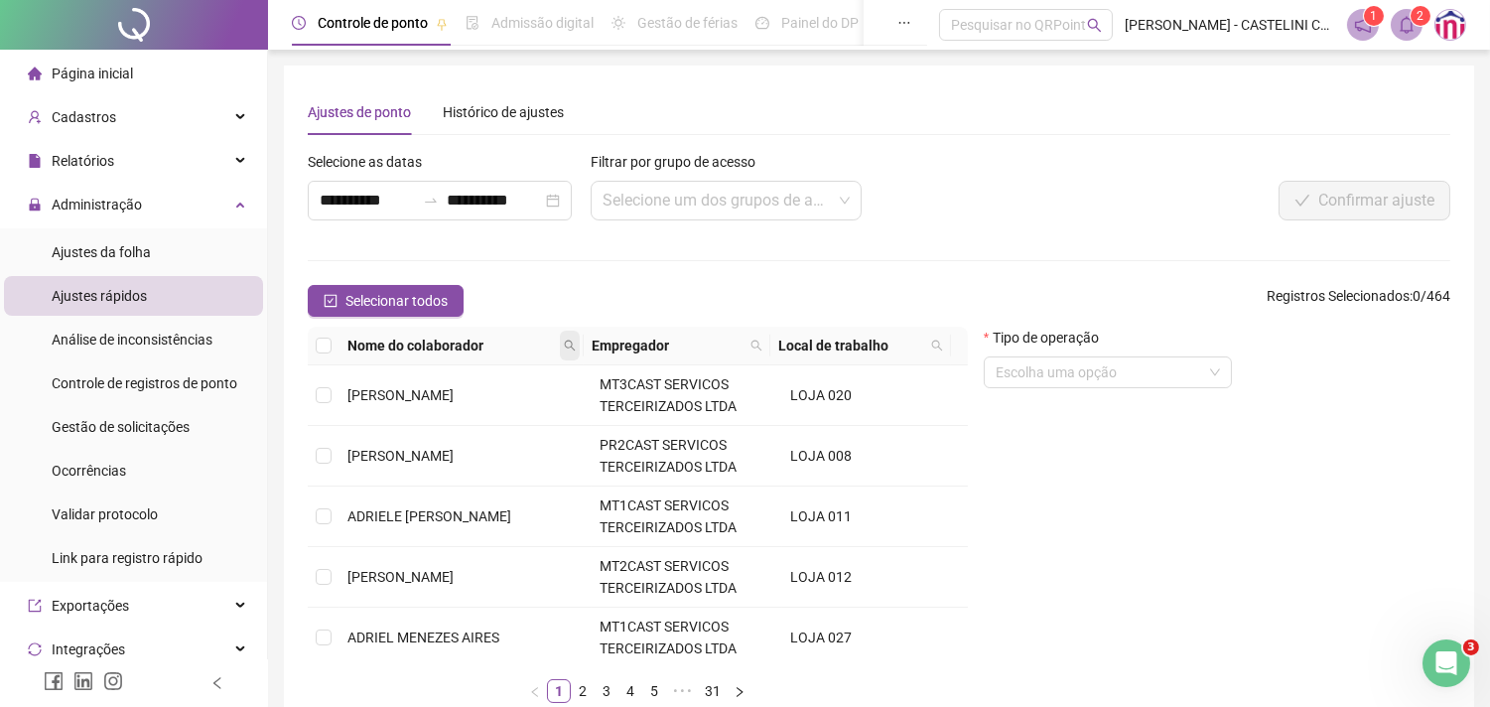
click at [565, 343] on icon "search" at bounding box center [570, 345] width 11 height 11
type input "*****"
